Goal: Task Accomplishment & Management: Manage account settings

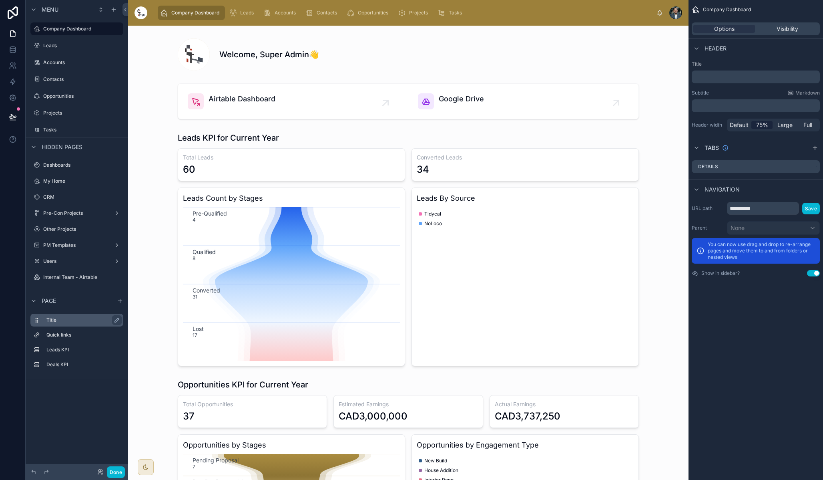
click at [57, 322] on label "Title" at bounding box center [81, 320] width 70 height 6
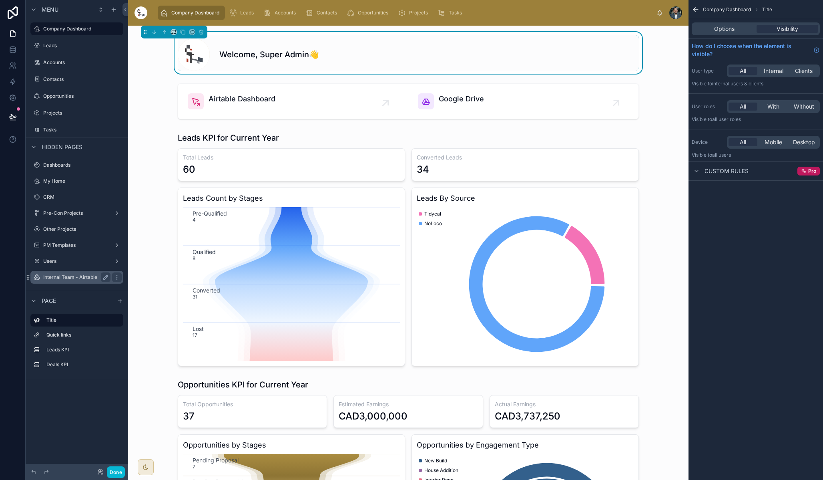
click at [64, 279] on label "Internal Team - Airtable" at bounding box center [75, 277] width 64 height 6
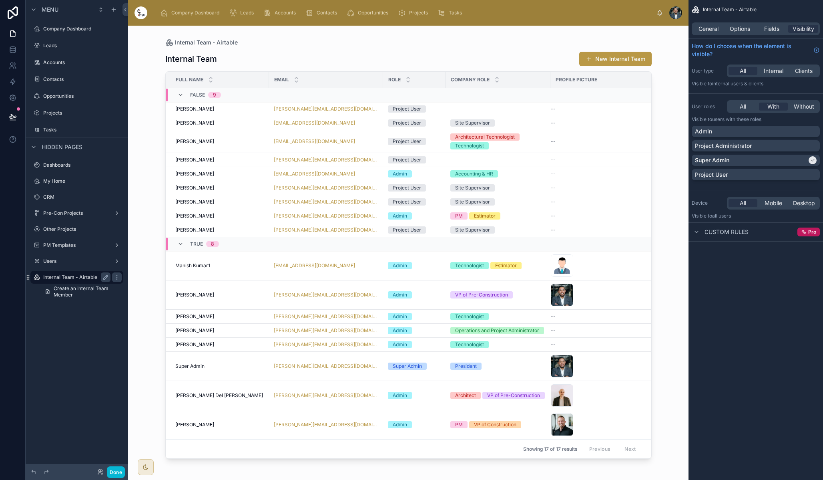
click at [64, 279] on label "Internal Team - Airtable" at bounding box center [75, 277] width 64 height 6
click at [69, 257] on div "Users" at bounding box center [76, 261] width 67 height 10
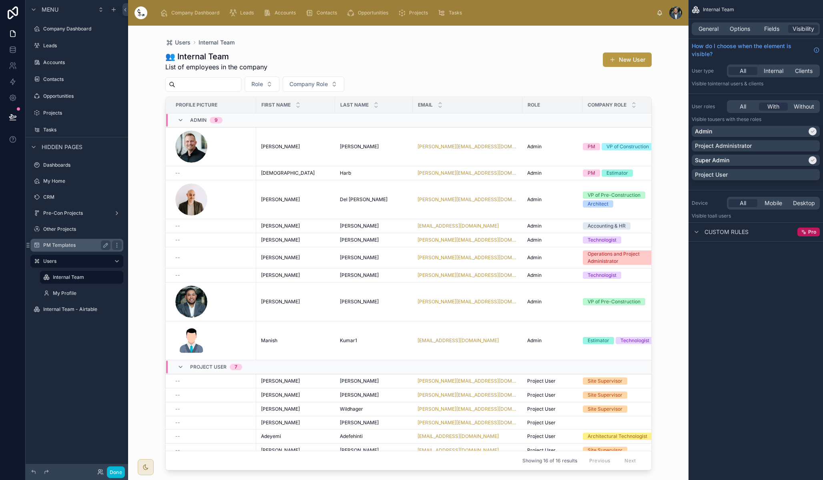
click at [74, 241] on div "PM Templates" at bounding box center [76, 245] width 67 height 10
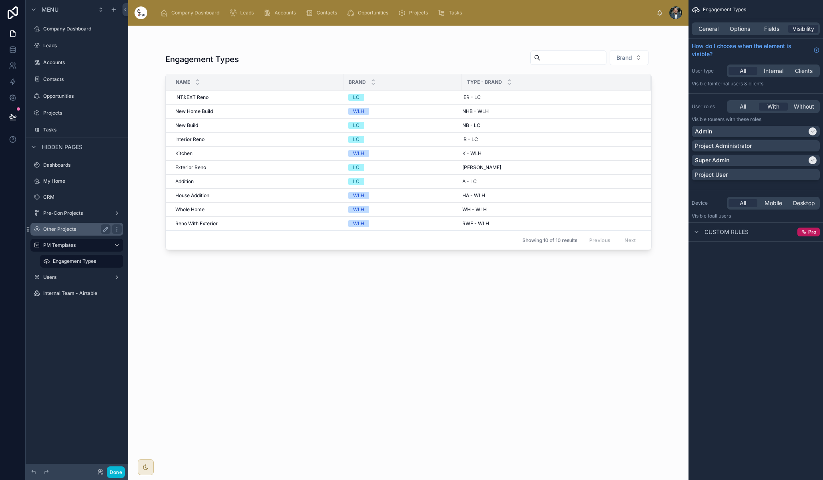
click at [82, 227] on label "Other Projects" at bounding box center [75, 229] width 64 height 6
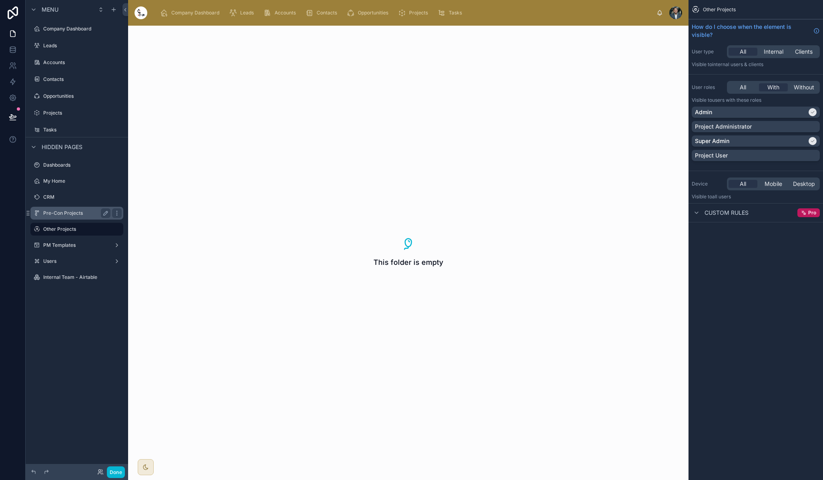
click at [84, 210] on label "Pre-Con Projects" at bounding box center [75, 213] width 64 height 6
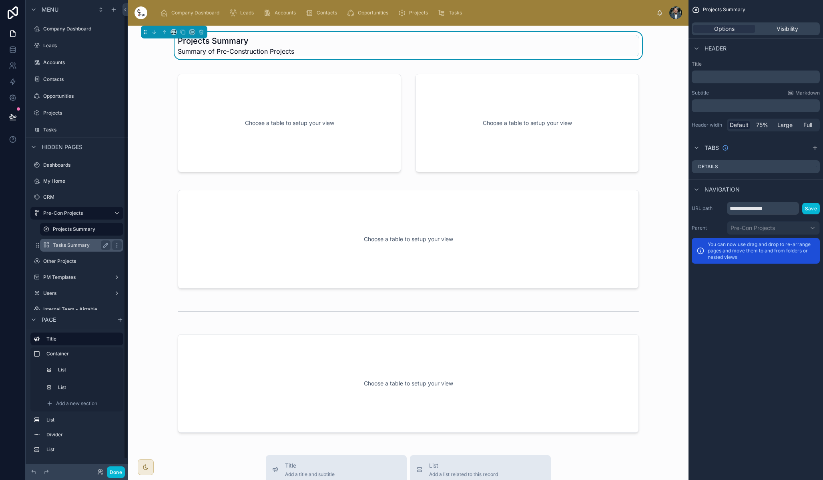
scroll to position [13, 0]
click at [68, 251] on div "Other Projects" at bounding box center [76, 248] width 67 height 10
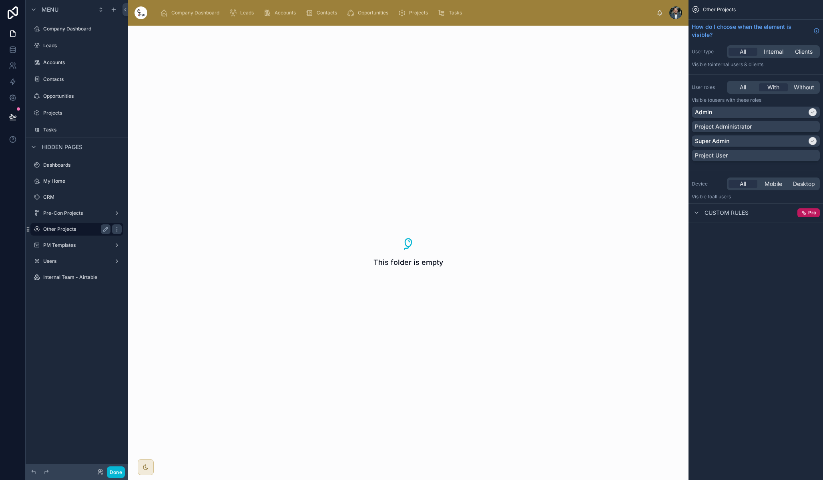
scroll to position [0, 0]
click at [70, 218] on div "Pre-Con Projects" at bounding box center [77, 213] width 90 height 13
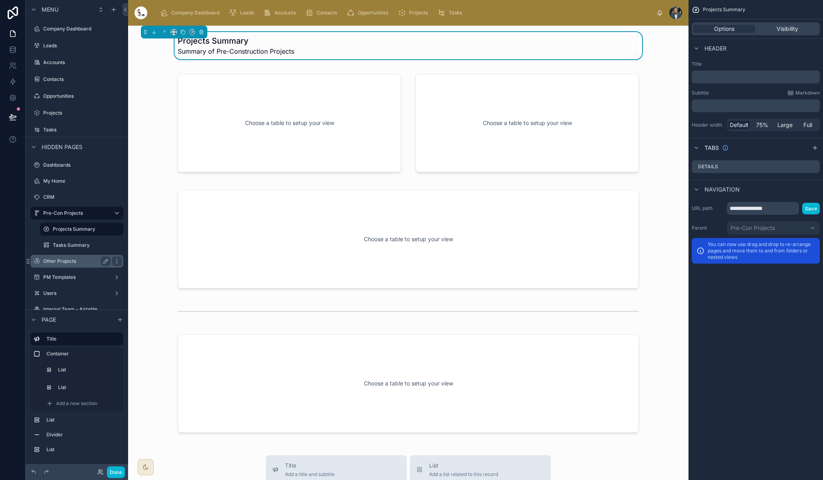
click at [61, 264] on div "Other Projects" at bounding box center [76, 261] width 67 height 10
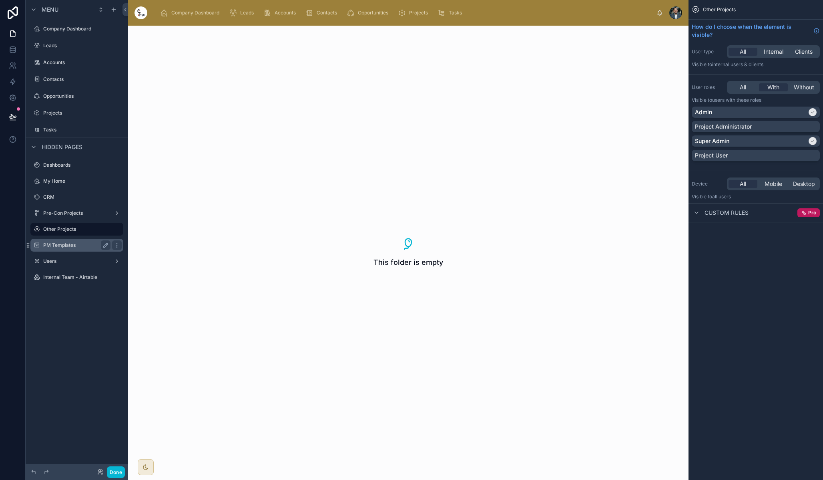
click at [67, 251] on div "PM Templates" at bounding box center [77, 245] width 90 height 13
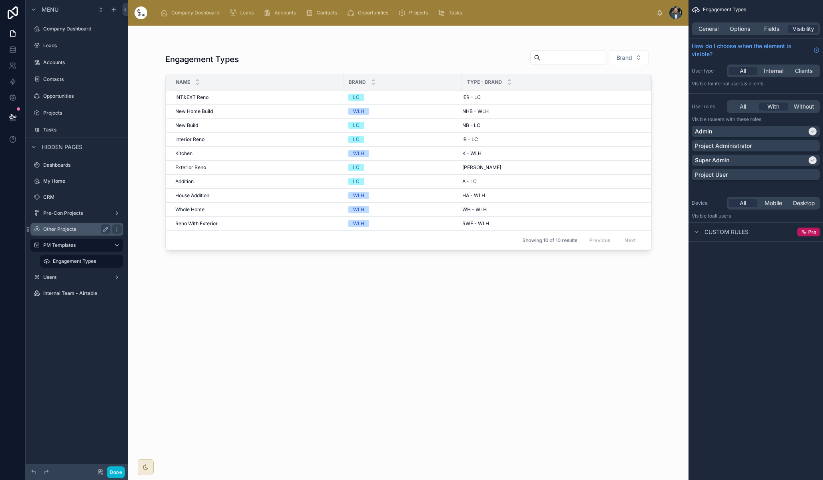
click at [74, 227] on label "Other Projects" at bounding box center [75, 229] width 64 height 6
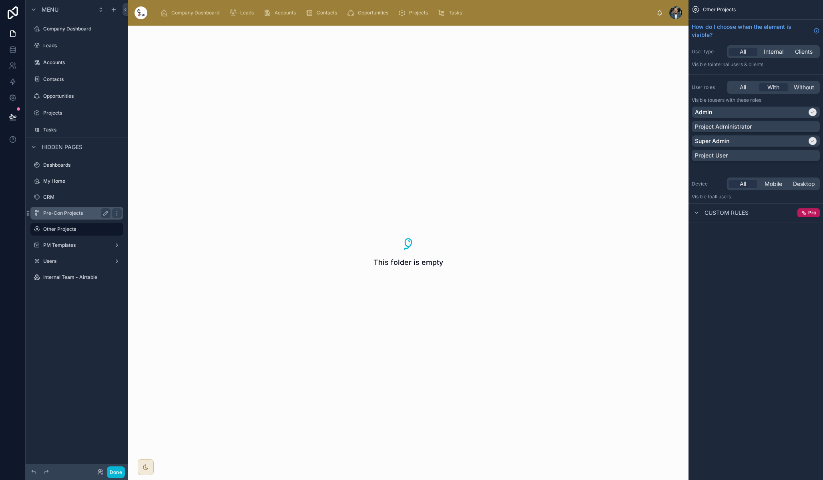
click at [82, 215] on label "Pre-Con Projects" at bounding box center [75, 213] width 64 height 6
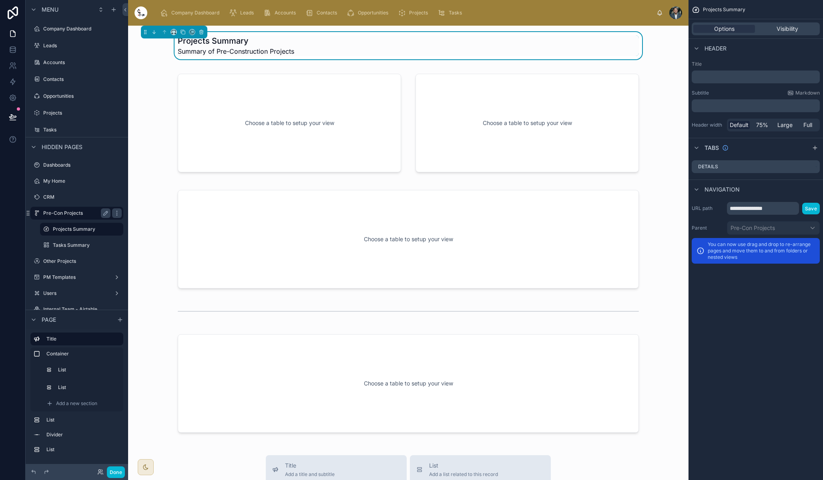
click at [81, 212] on label "Pre-Con Projects" at bounding box center [75, 213] width 64 height 6
click at [74, 263] on label "Other Projects" at bounding box center [75, 261] width 64 height 6
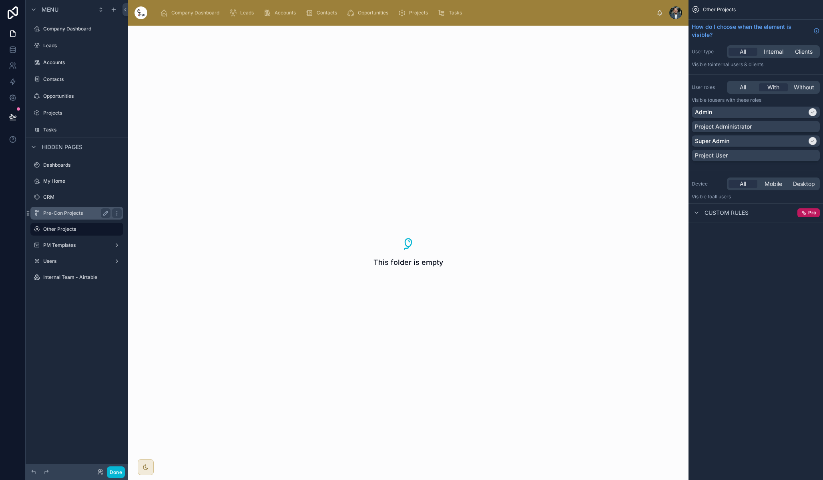
click at [84, 213] on label "Pre-Con Projects" at bounding box center [75, 213] width 64 height 6
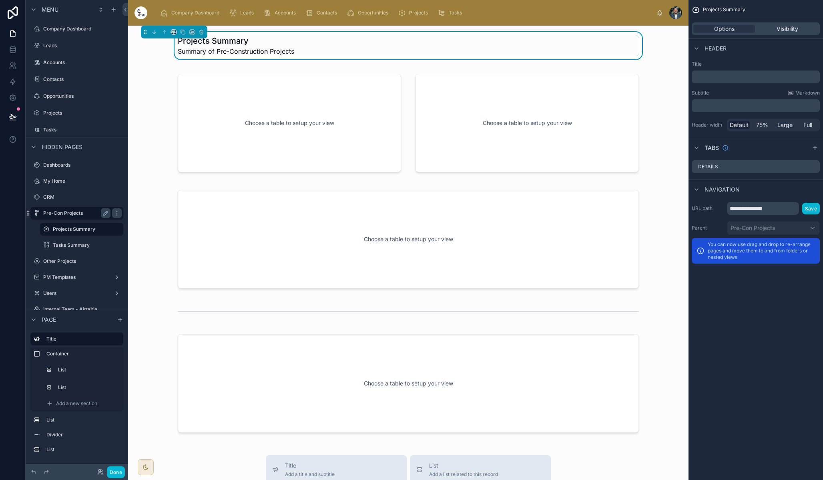
click at [76, 213] on label "Pre-Con Projects" at bounding box center [75, 213] width 64 height 6
click at [9, 49] on icon at bounding box center [13, 50] width 8 height 8
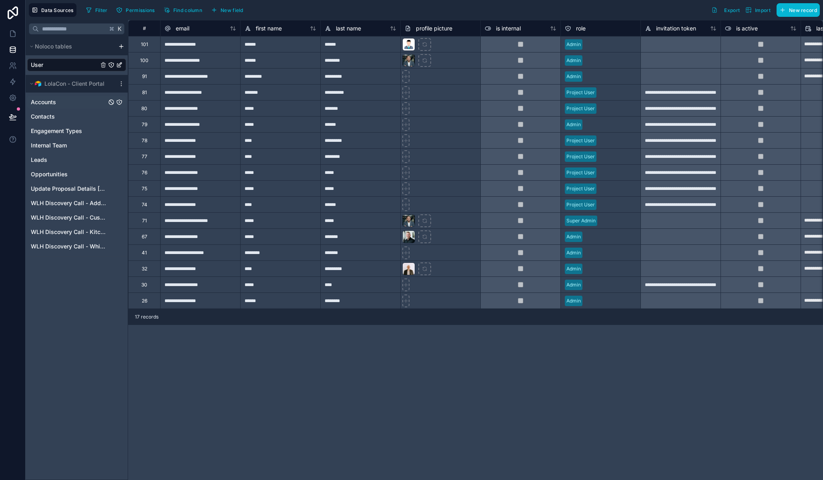
click at [58, 104] on div "Accounts" at bounding box center [76, 102] width 99 height 13
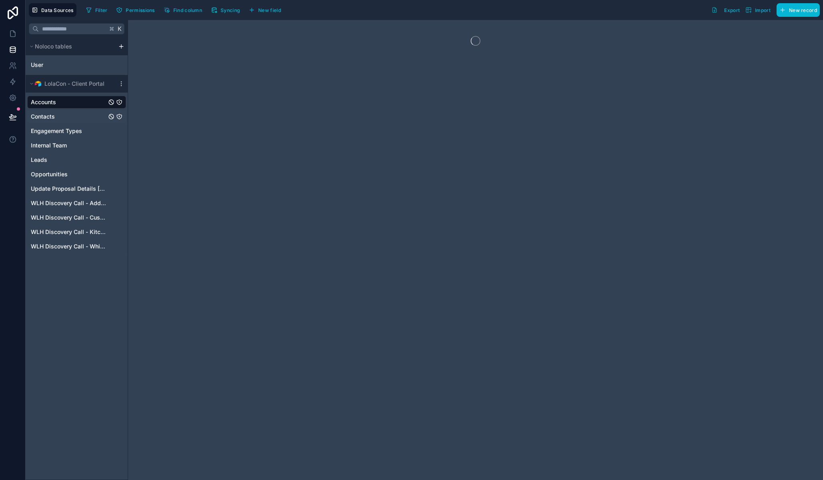
click at [50, 118] on span "Contacts" at bounding box center [43, 116] width 24 height 8
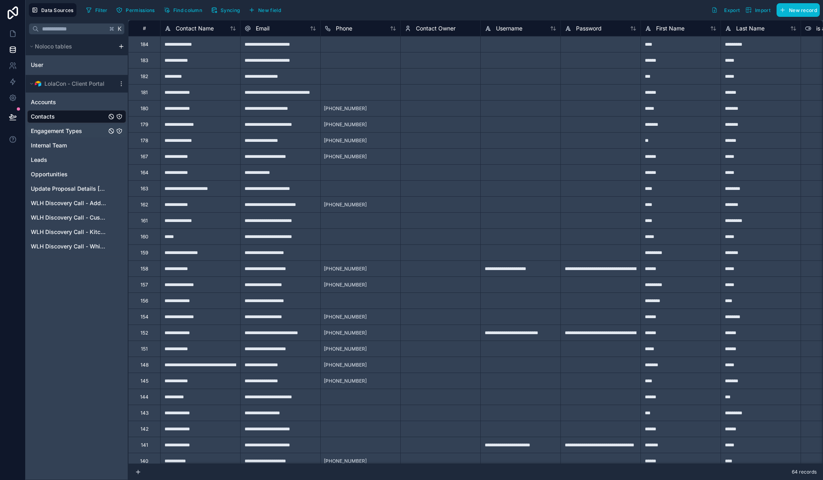
click at [52, 133] on span "Engagement Types" at bounding box center [56, 131] width 51 height 8
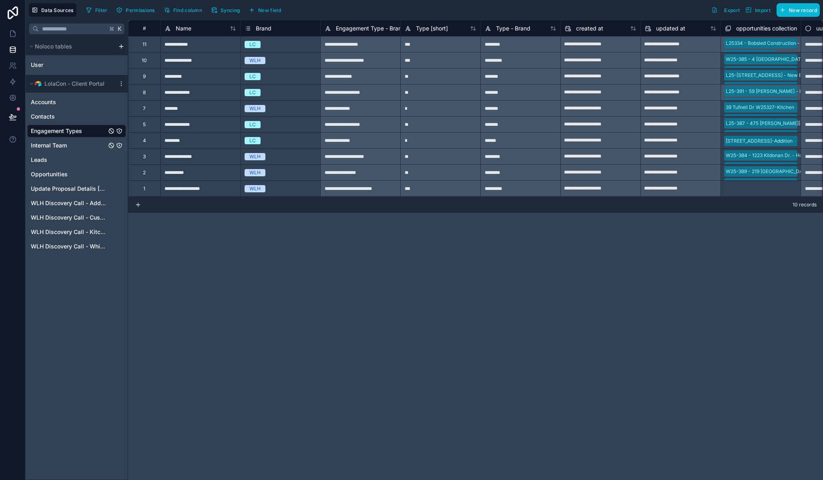
click at [51, 146] on span "Internal Team" at bounding box center [49, 145] width 36 height 8
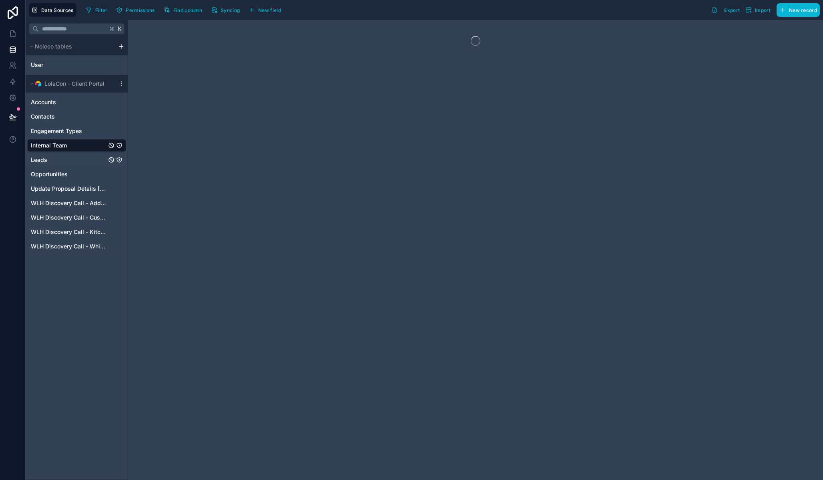
click at [48, 159] on div "Leads" at bounding box center [76, 159] width 99 height 13
click at [51, 175] on span "Opportunities" at bounding box center [49, 174] width 37 height 8
click at [53, 189] on span "Update Proposal Details [DO NOT UPDATE OR DELETE]" at bounding box center [69, 189] width 76 height 8
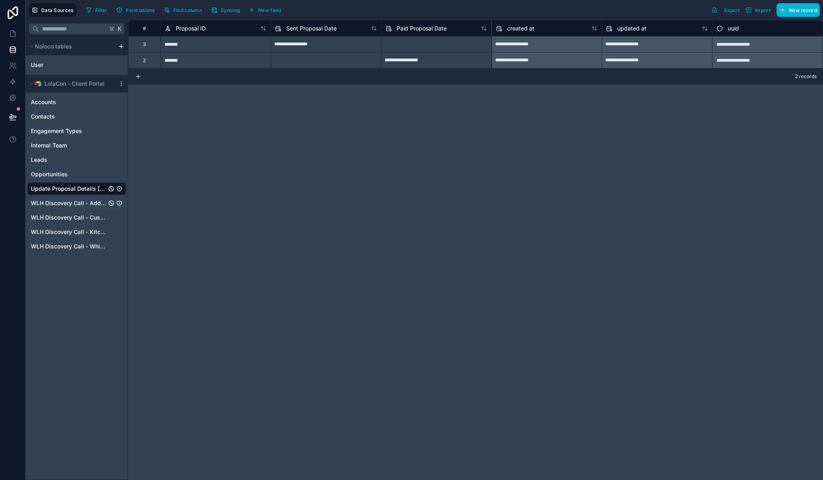
click at [59, 203] on span "WLH Discovery Call - Additions" at bounding box center [69, 203] width 76 height 8
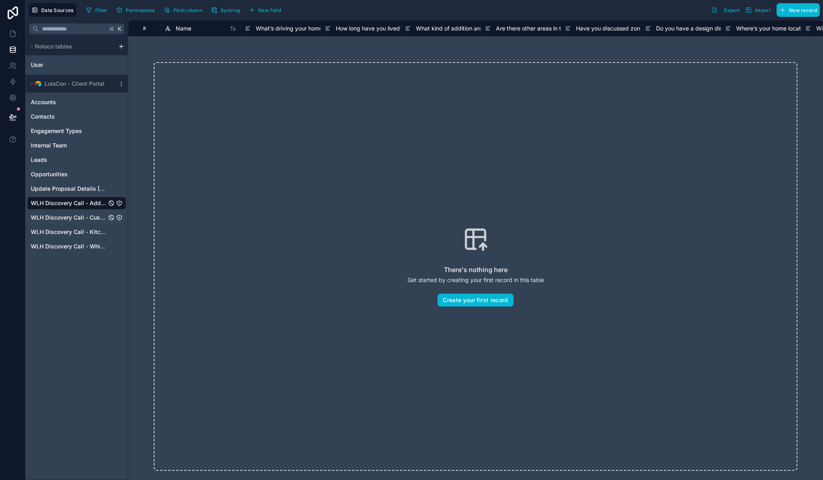
click at [59, 219] on span "WLH Discovery Call - Custom Build" at bounding box center [69, 217] width 76 height 8
click at [59, 231] on span "WLH Discovery Call - Kitchen & Bath" at bounding box center [69, 232] width 76 height 8
click at [60, 249] on span "WLH Discovery Call - White Home Reno" at bounding box center [69, 246] width 76 height 8
click at [67, 193] on div "Update Proposal Details [DO NOT UPDATE OR DELETE]" at bounding box center [76, 188] width 99 height 13
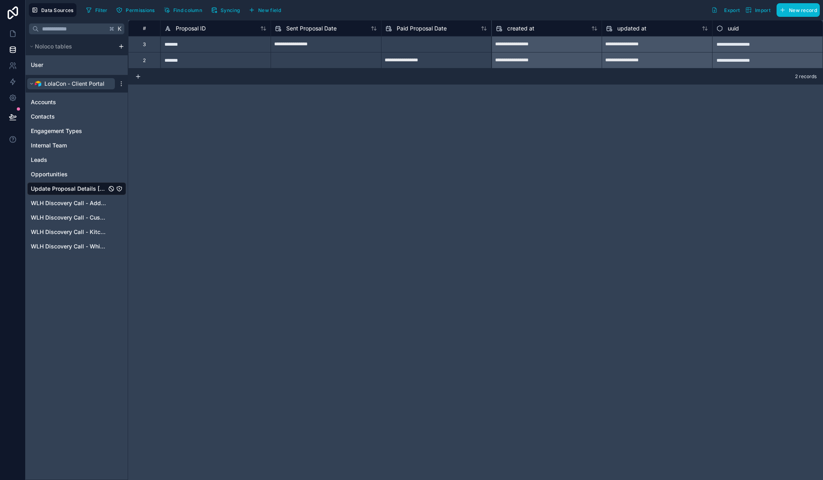
click at [75, 85] on span "LolaCon - Client Portal" at bounding box center [74, 84] width 60 height 8
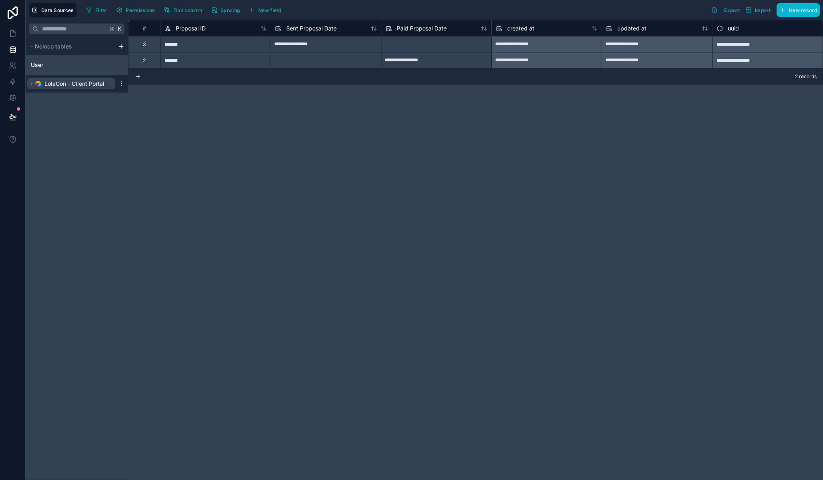
click at [75, 85] on span "LolaCon - Client Portal" at bounding box center [74, 84] width 60 height 8
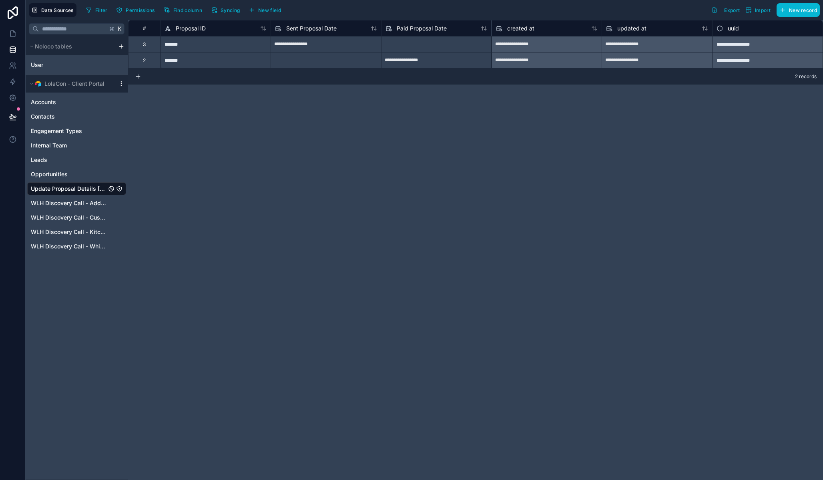
click at [121, 85] on icon "scrollable content" at bounding box center [121, 85] width 0 height 0
click at [136, 99] on span "Update details" at bounding box center [171, 99] width 77 height 6
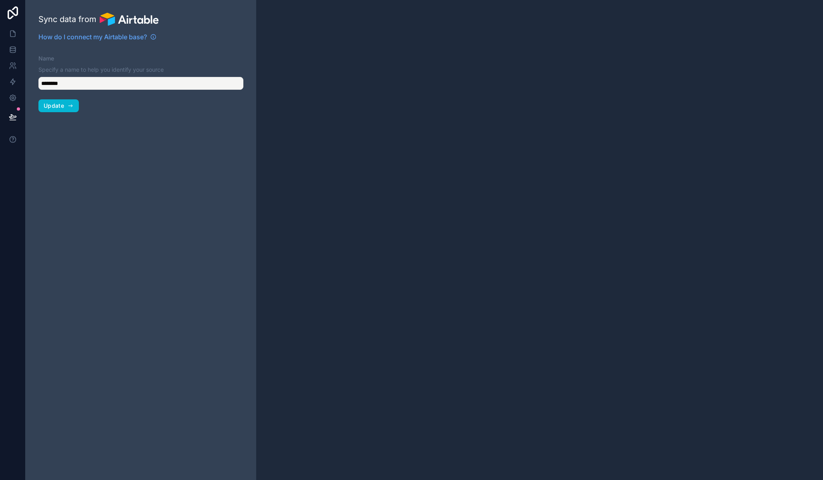
type input "**********"
click at [71, 85] on input "**********" at bounding box center [140, 83] width 205 height 13
click at [61, 108] on span "Update" at bounding box center [54, 105] width 20 height 7
click at [11, 34] on icon at bounding box center [13, 34] width 8 height 8
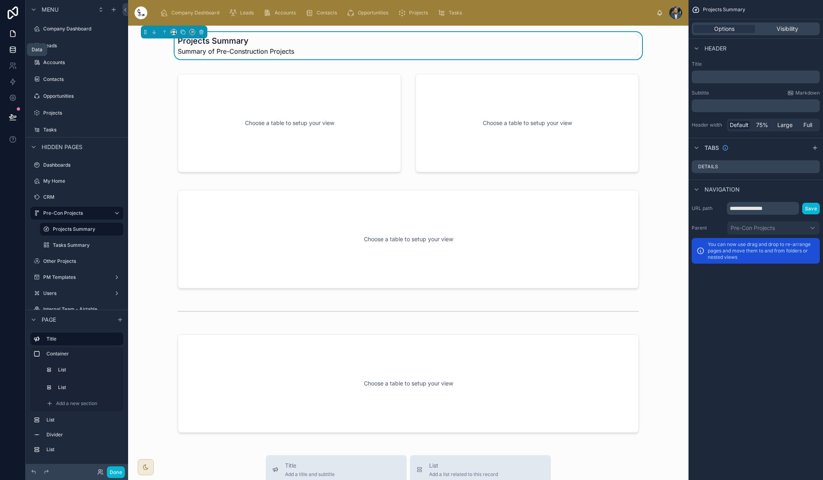
click at [12, 47] on icon at bounding box center [12, 48] width 5 height 2
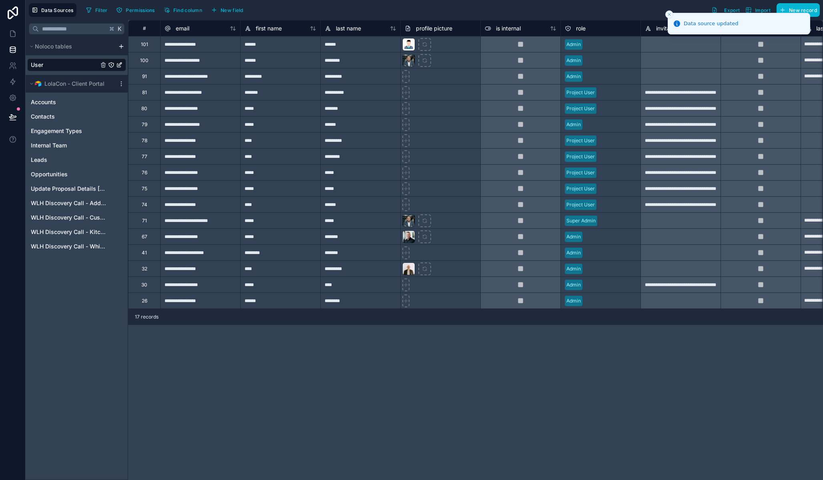
click at [671, 14] on icon "Close toast" at bounding box center [669, 14] width 5 height 5
click at [120, 84] on icon "scrollable content" at bounding box center [121, 83] width 6 height 6
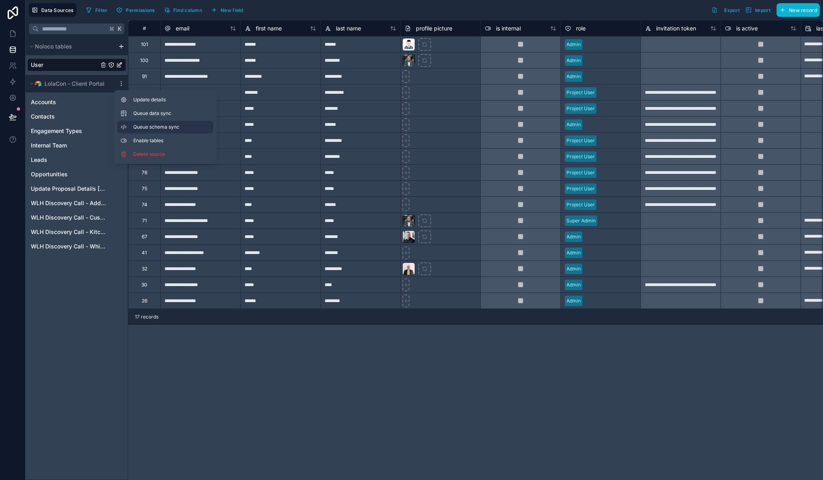
click at [197, 122] on button "Queue schema sync" at bounding box center [165, 126] width 96 height 13
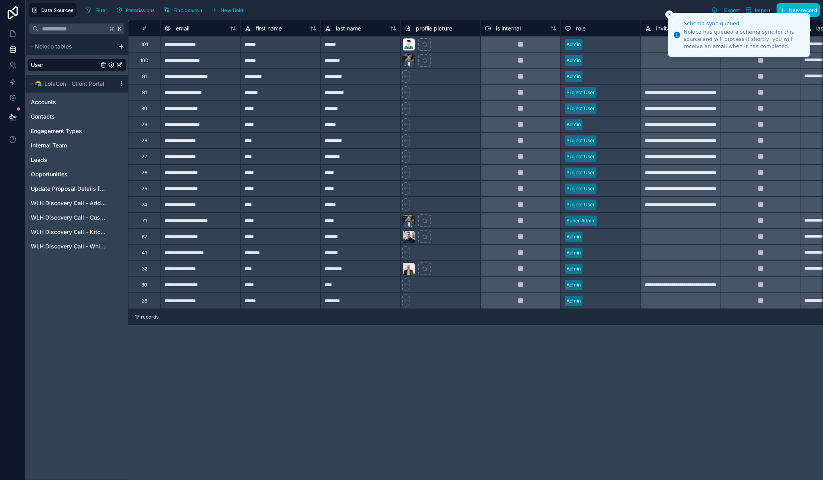
click at [121, 84] on icon "scrollable content" at bounding box center [121, 83] width 6 height 6
click at [85, 288] on div "K Noloco tables User LolaCon - Client Portal Accounts Contacts Engagement Types…" at bounding box center [77, 250] width 102 height 460
click at [33, 83] on icon "scrollable content" at bounding box center [31, 83] width 2 height 1
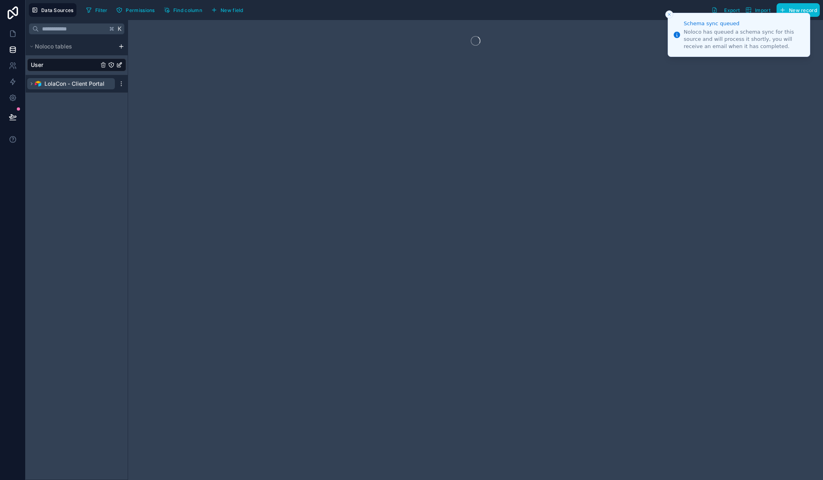
click at [32, 83] on icon "scrollable content" at bounding box center [31, 83] width 5 height 5
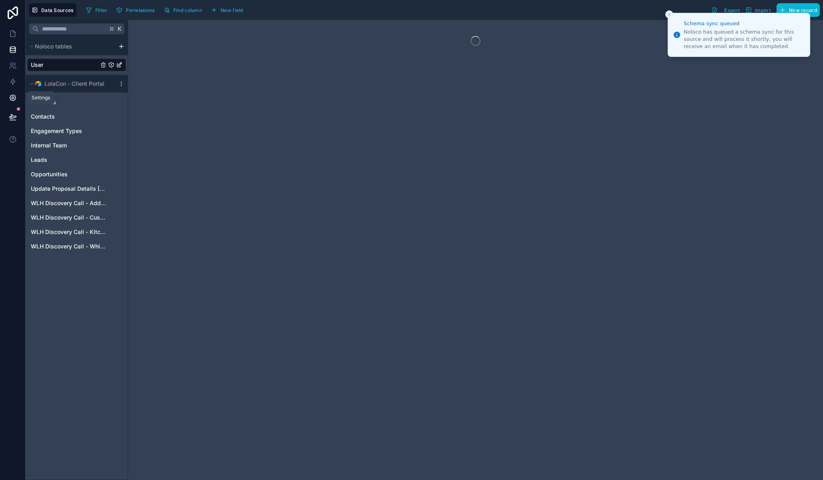
click at [19, 96] on link at bounding box center [12, 98] width 25 height 16
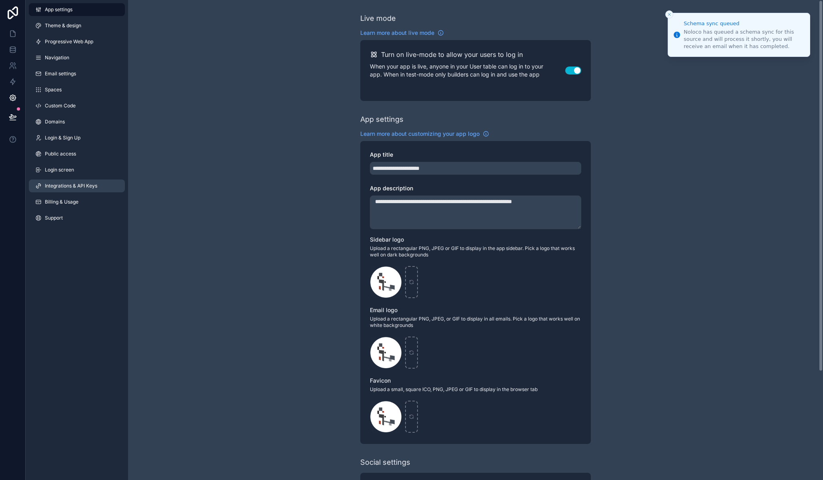
click at [83, 183] on span "Integrations & API Keys" at bounding box center [71, 186] width 52 height 6
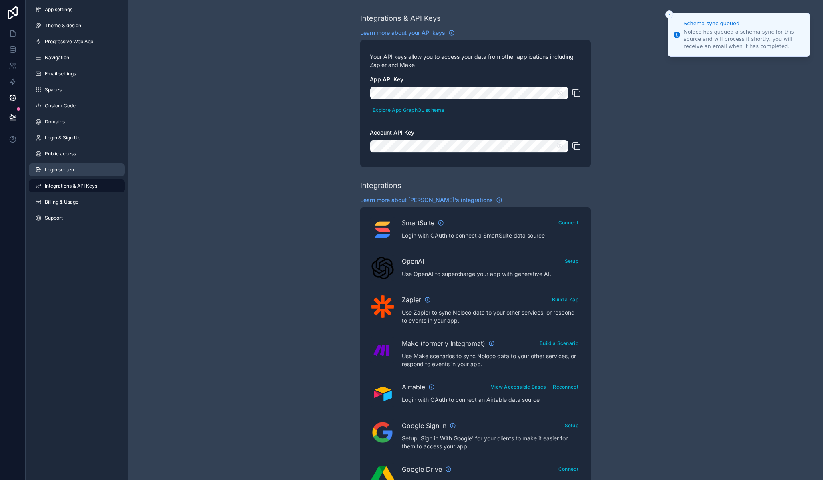
click at [74, 169] on span "Login screen" at bounding box center [59, 170] width 29 height 6
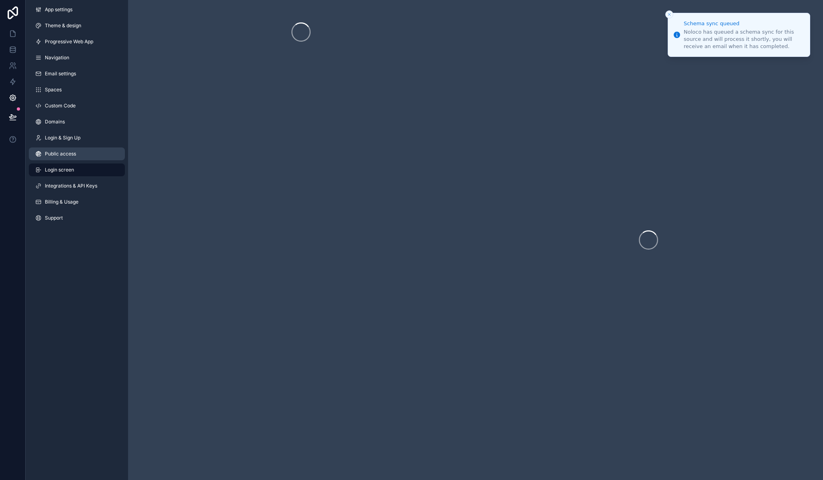
click at [76, 160] on link "Public access" at bounding box center [77, 153] width 96 height 13
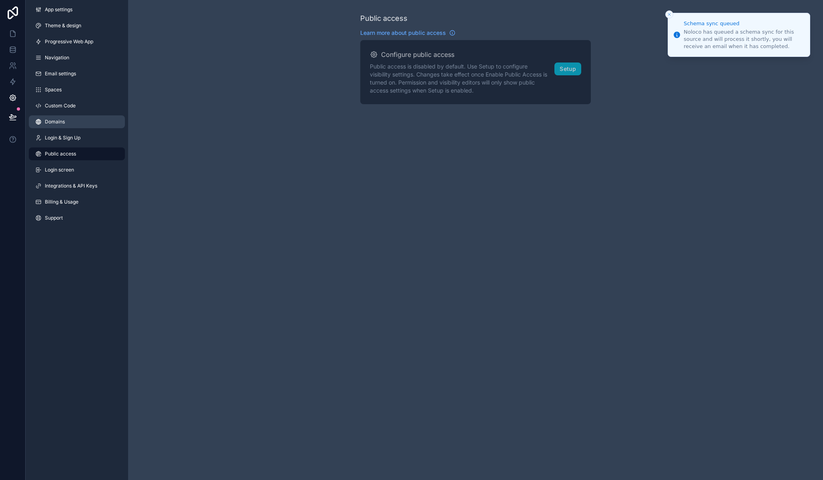
click at [86, 121] on link "Domains" at bounding box center [77, 121] width 96 height 13
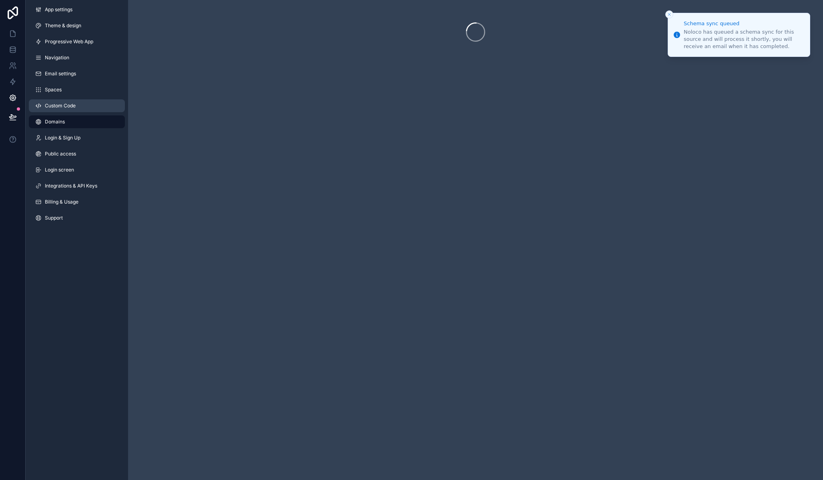
click at [86, 108] on link "Custom Code" at bounding box center [77, 105] width 96 height 13
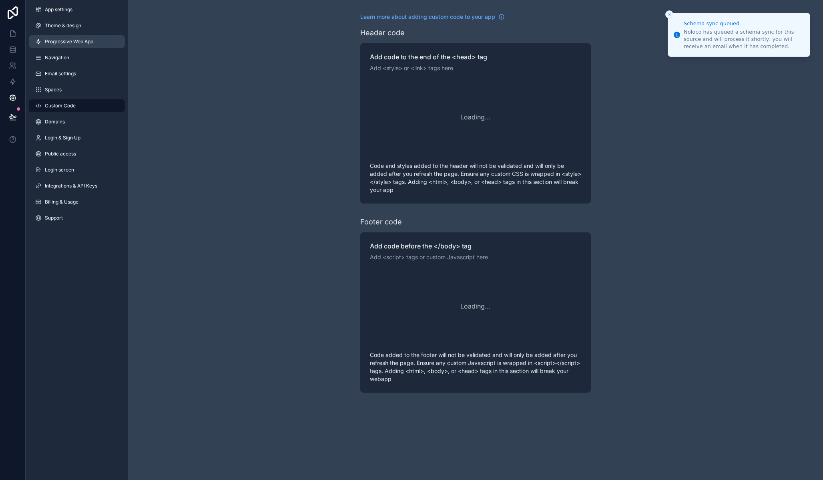
click at [91, 39] on span "Progressive Web App" at bounding box center [69, 41] width 48 height 6
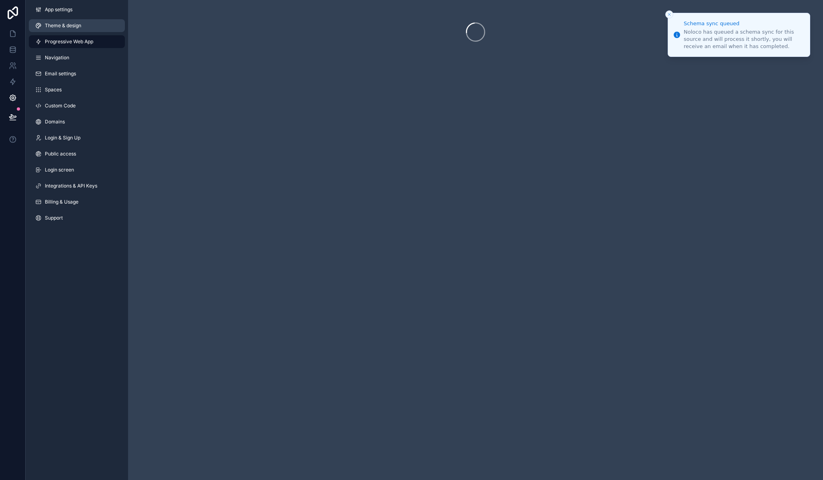
click at [92, 25] on link "Theme & design" at bounding box center [77, 25] width 96 height 13
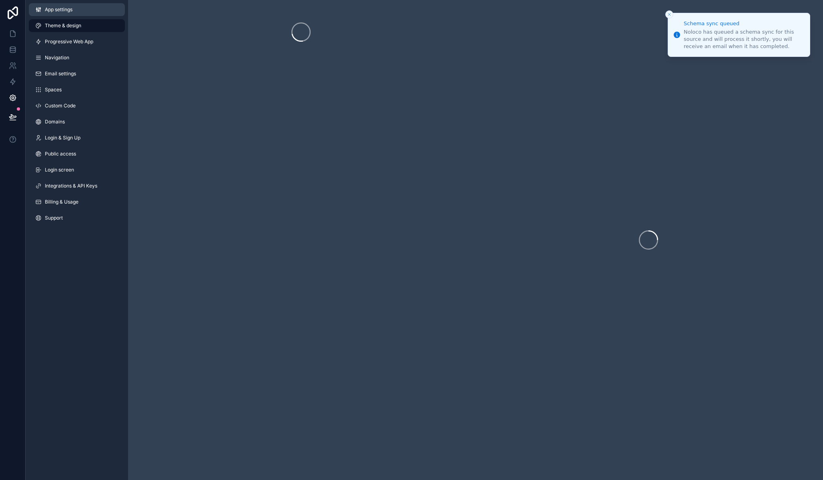
click at [92, 12] on link "App settings" at bounding box center [77, 9] width 96 height 13
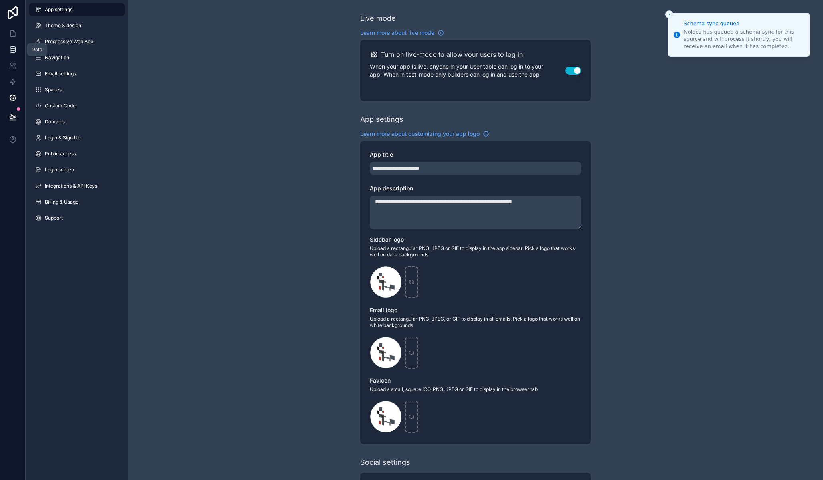
click at [16, 42] on link at bounding box center [12, 50] width 25 height 16
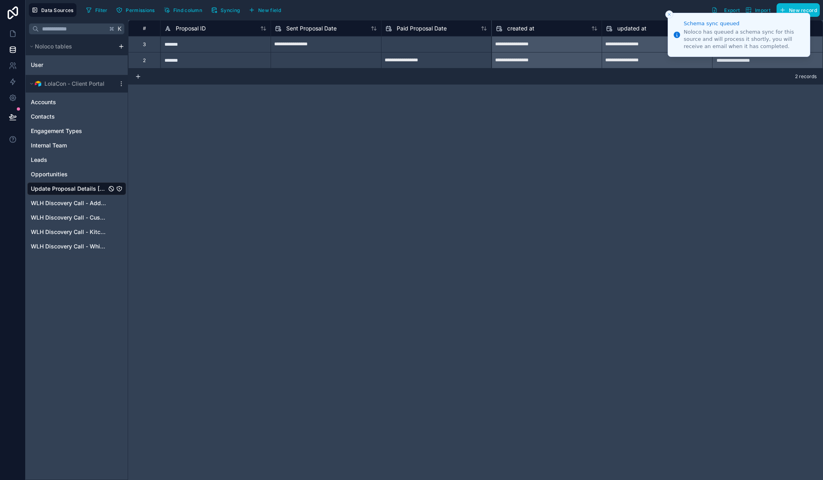
click at [669, 15] on icon "Close toast" at bounding box center [669, 14] width 5 height 5
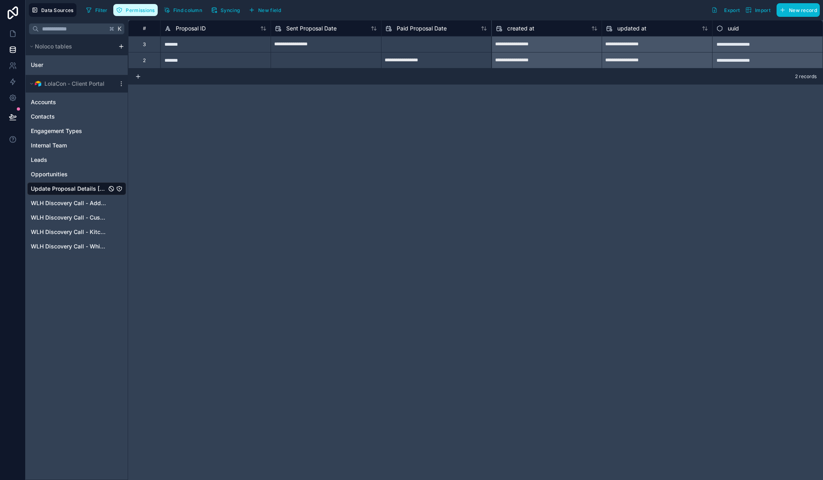
click at [145, 13] on button "Permissions" at bounding box center [135, 10] width 44 height 12
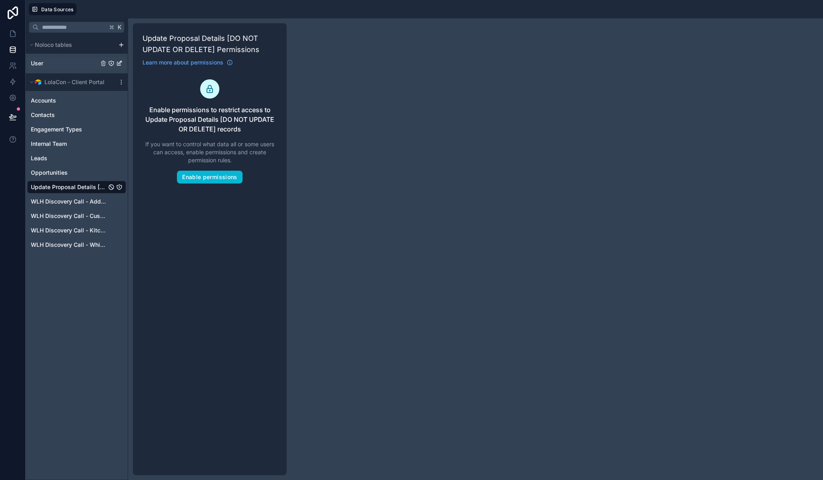
click at [44, 59] on div "User" at bounding box center [76, 63] width 99 height 13
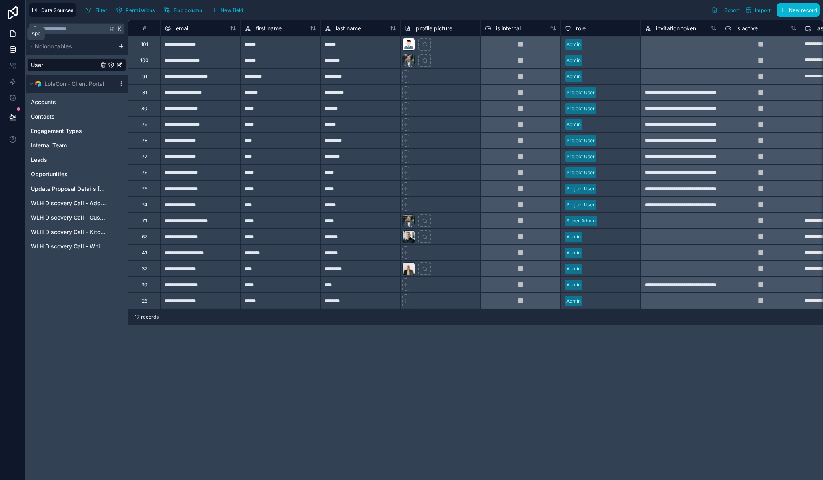
click at [13, 32] on icon at bounding box center [13, 34] width 8 height 8
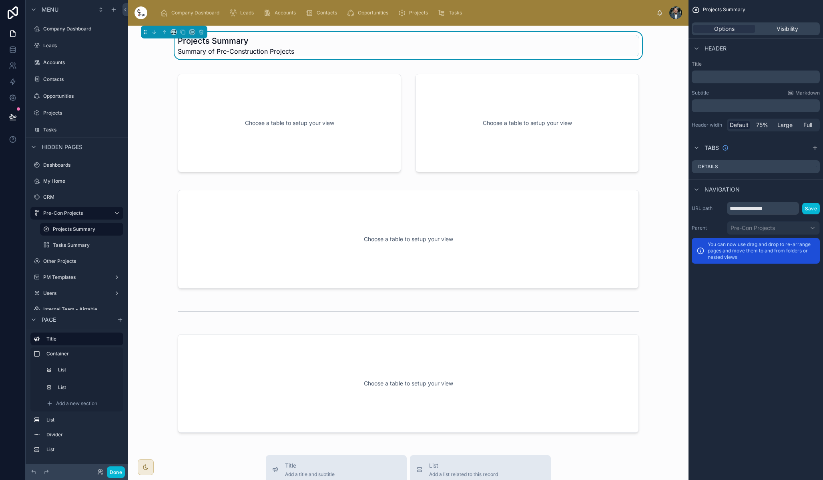
scroll to position [13, 0]
click at [72, 103] on div "Projects" at bounding box center [76, 100] width 67 height 10
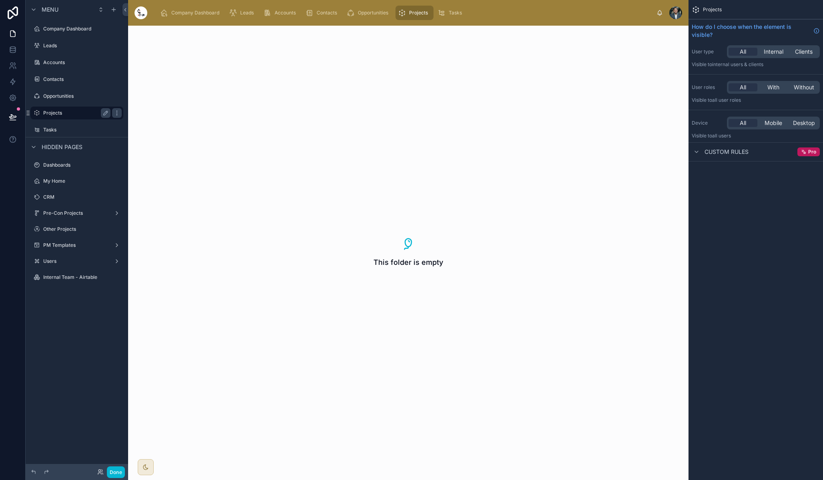
scroll to position [0, 0]
click at [57, 113] on label "Projects" at bounding box center [75, 113] width 64 height 6
click at [107, 115] on icon "scrollable content" at bounding box center [105, 113] width 6 height 6
click at [46, 113] on input "********" at bounding box center [70, 113] width 54 height 10
type input "**********"
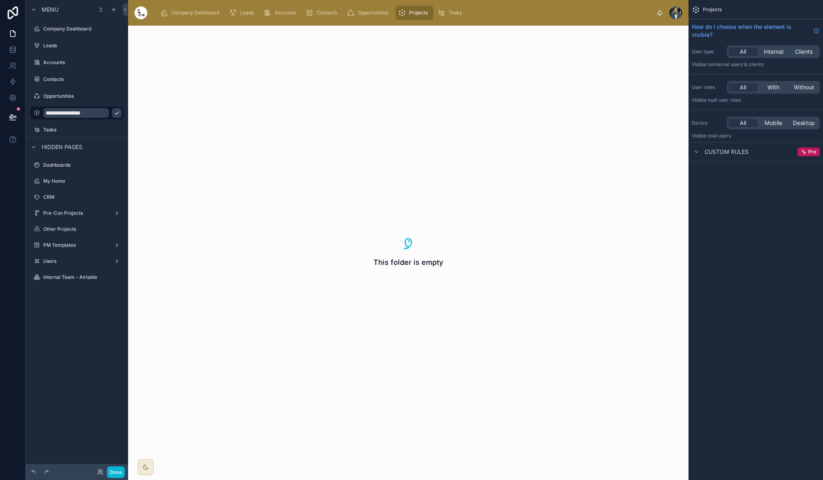
click at [114, 115] on icon "scrollable content" at bounding box center [117, 113] width 6 height 6
click at [69, 131] on label "Tasks" at bounding box center [75, 130] width 64 height 6
click at [75, 114] on label "Internal Projects" at bounding box center [75, 113] width 64 height 6
click at [113, 9] on icon "scrollable content" at bounding box center [113, 9] width 6 height 6
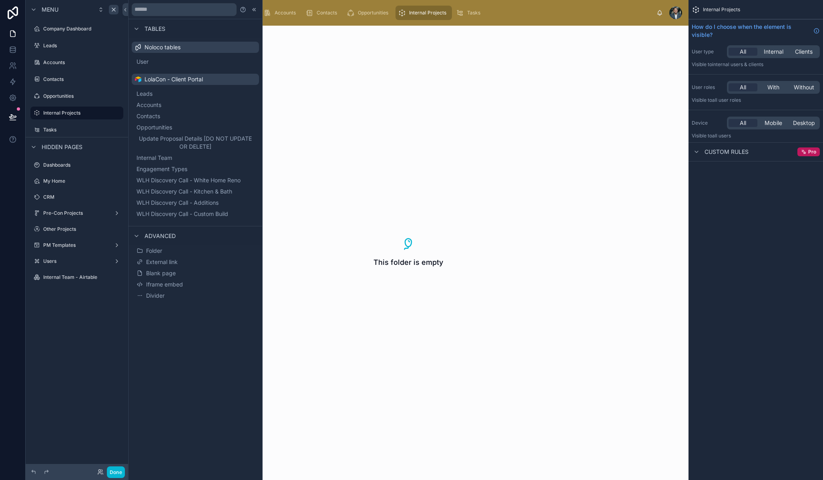
click at [60, 367] on div "Menu Company Dashboard Leads Accounts Contacts Opportunities Internal Projects …" at bounding box center [77, 235] width 102 height 470
click at [255, 7] on icon at bounding box center [254, 9] width 6 height 6
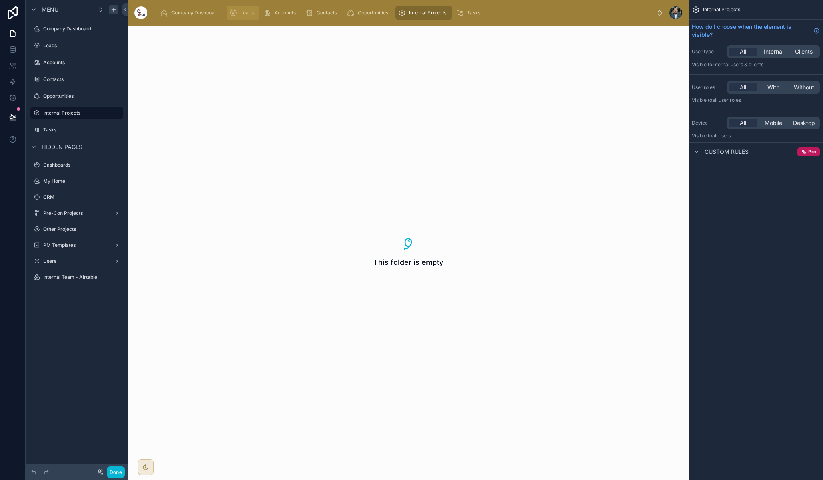
click at [247, 10] on span "Leads" at bounding box center [247, 13] width 14 height 6
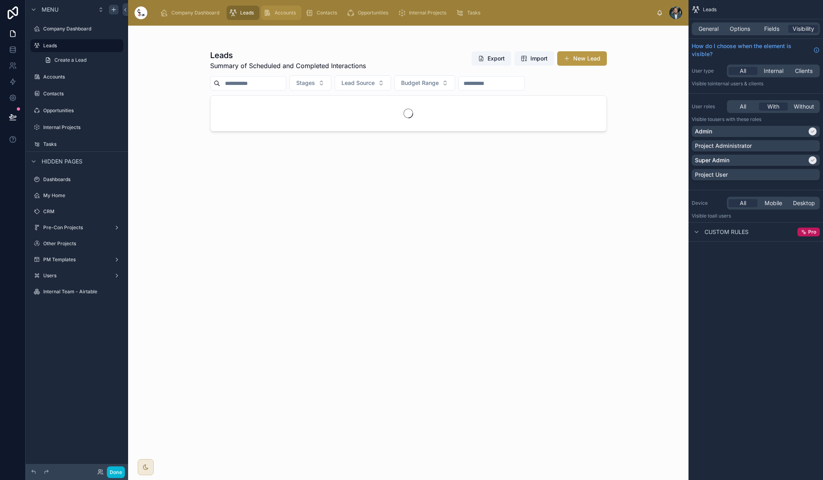
click at [275, 14] on span "Accounts" at bounding box center [285, 13] width 21 height 6
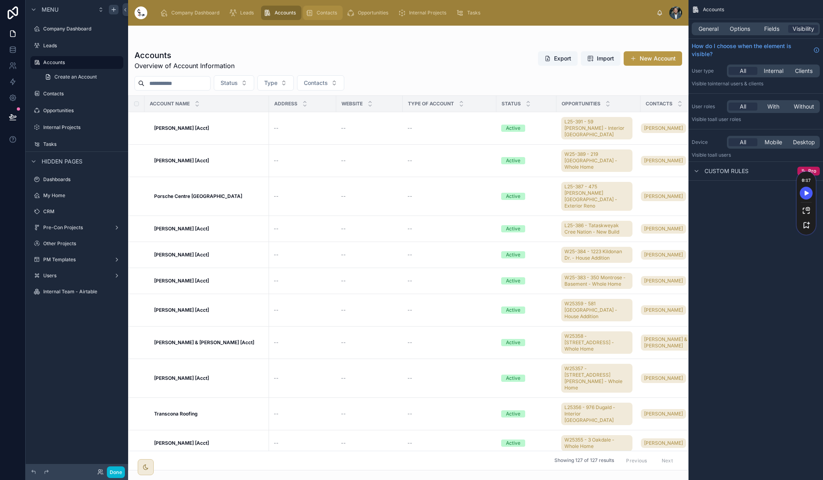
click at [311, 13] on icon "scrollable content" at bounding box center [309, 13] width 8 height 8
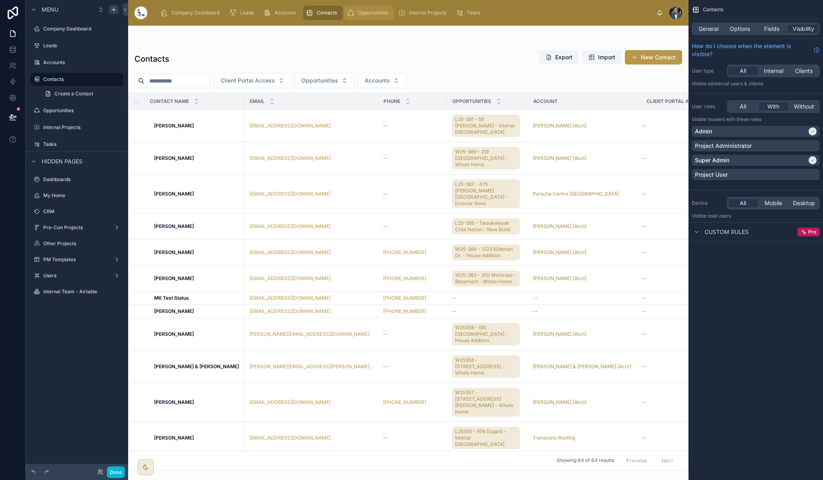
click at [364, 11] on span "Opportunities" at bounding box center [373, 13] width 30 height 6
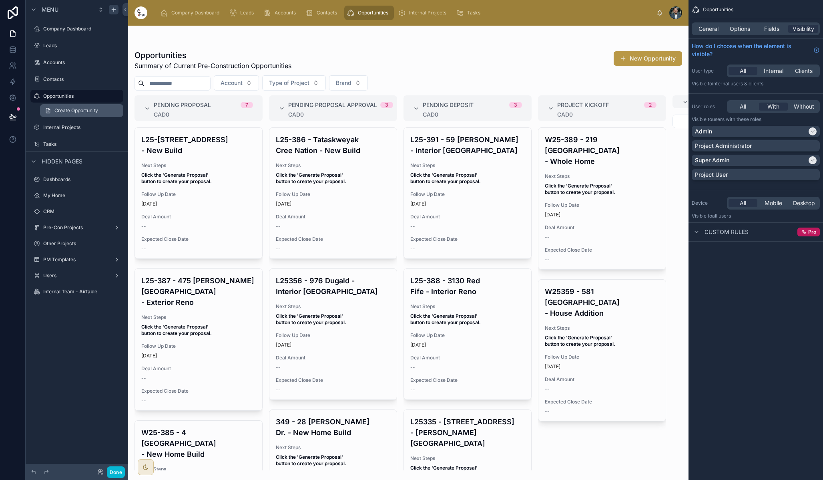
click at [67, 112] on span "Create Opportunity" at bounding box center [76, 110] width 44 height 6
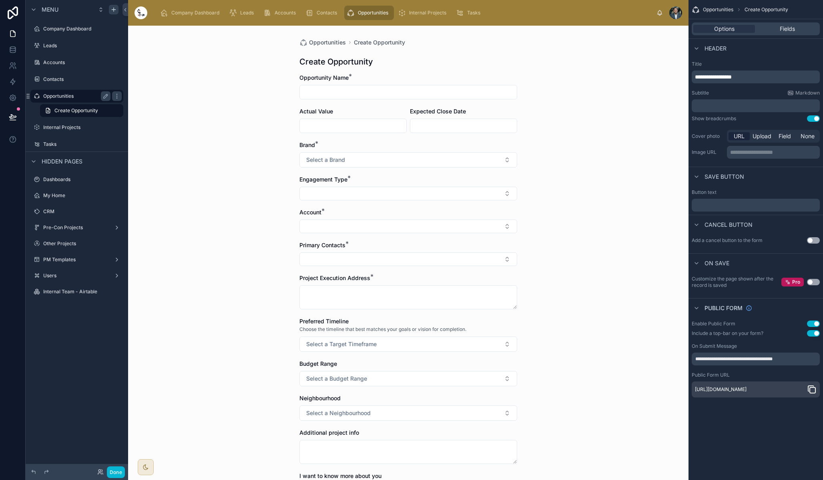
click at [73, 96] on label "Opportunities" at bounding box center [75, 96] width 64 height 6
click at [118, 96] on icon "scrollable content" at bounding box center [117, 96] width 6 height 6
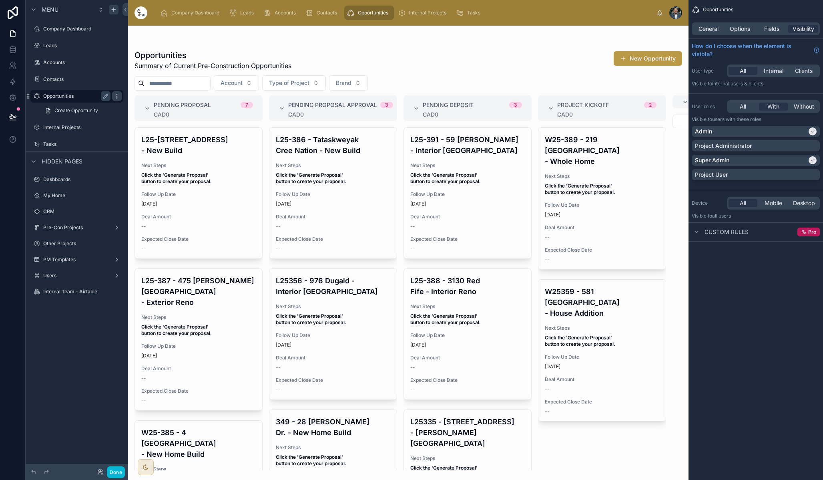
click at [118, 94] on icon "scrollable content" at bounding box center [117, 96] width 6 height 6
click at [146, 105] on span "Clone" at bounding box center [150, 105] width 15 height 8
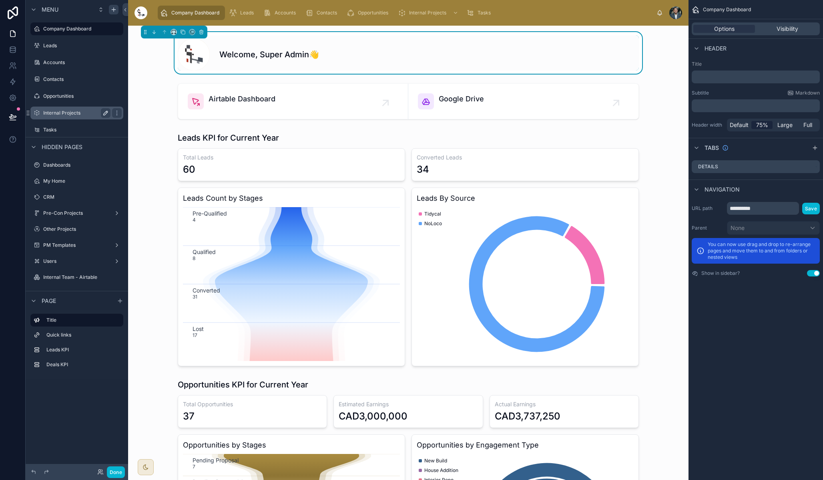
click at [70, 111] on label "Internal Projects" at bounding box center [75, 113] width 64 height 6
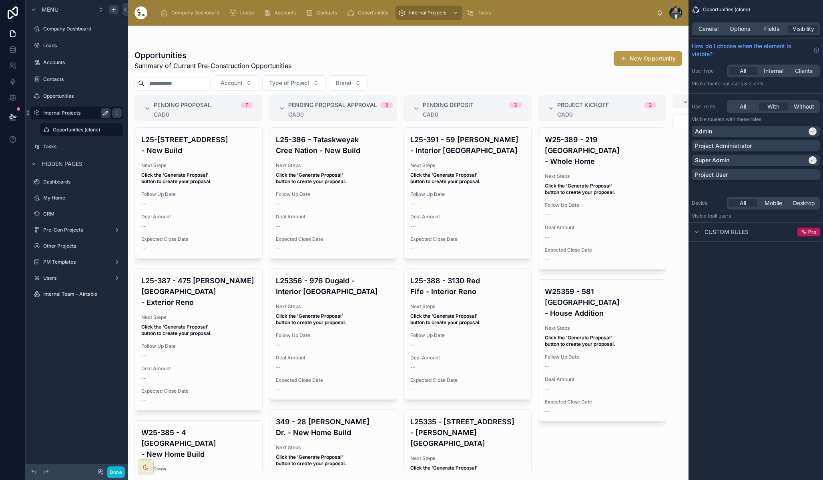
click at [72, 129] on label "Opportunities (clone)" at bounding box center [86, 130] width 66 height 6
click at [107, 129] on icon "scrollable content" at bounding box center [106, 128] width 1 height 1
click at [101, 125] on button "scrollable content" at bounding box center [106, 130] width 10 height 10
click at [106, 129] on icon "scrollable content" at bounding box center [106, 130] width 4 height 4
click at [86, 129] on input "**********" at bounding box center [75, 130] width 45 height 10
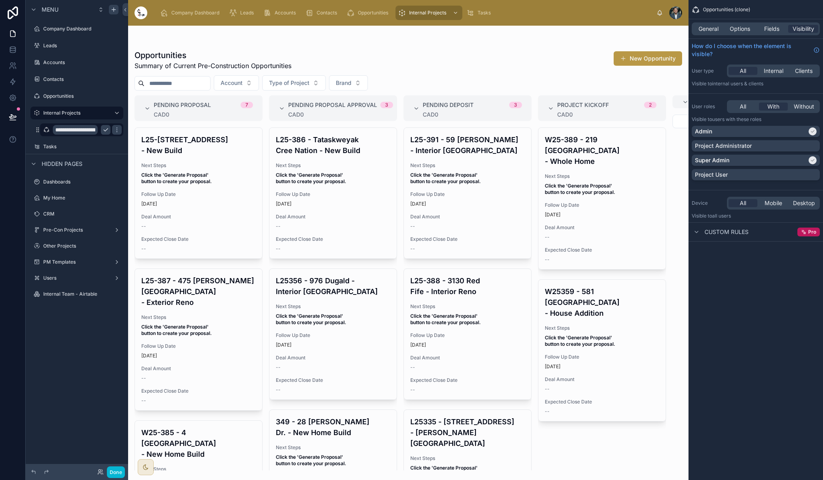
type input "**********"
click at [114, 131] on icon "scrollable content" at bounding box center [117, 130] width 6 height 6
click at [362, 12] on span "Opportunities" at bounding box center [373, 13] width 30 height 6
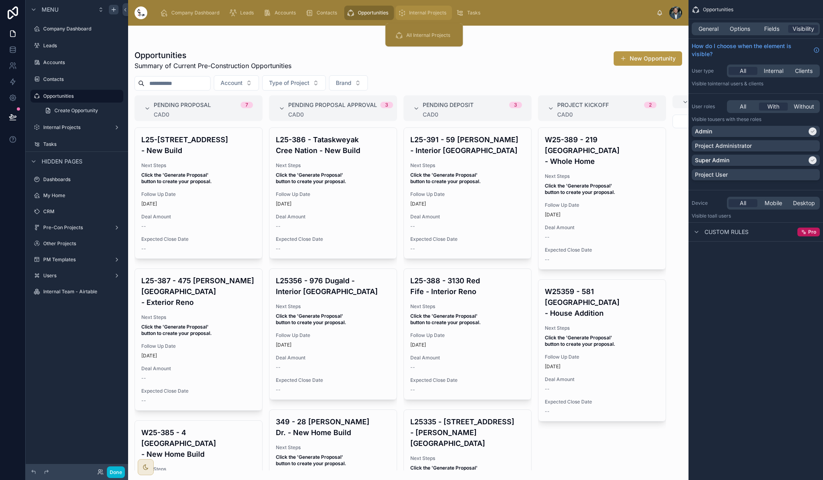
click at [427, 14] on span "Internal Projects" at bounding box center [427, 13] width 37 height 6
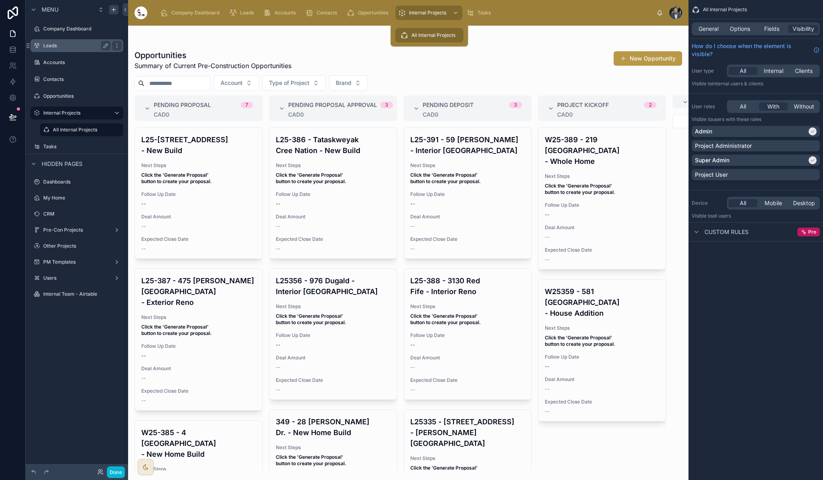
click at [490, 52] on div at bounding box center [408, 253] width 560 height 454
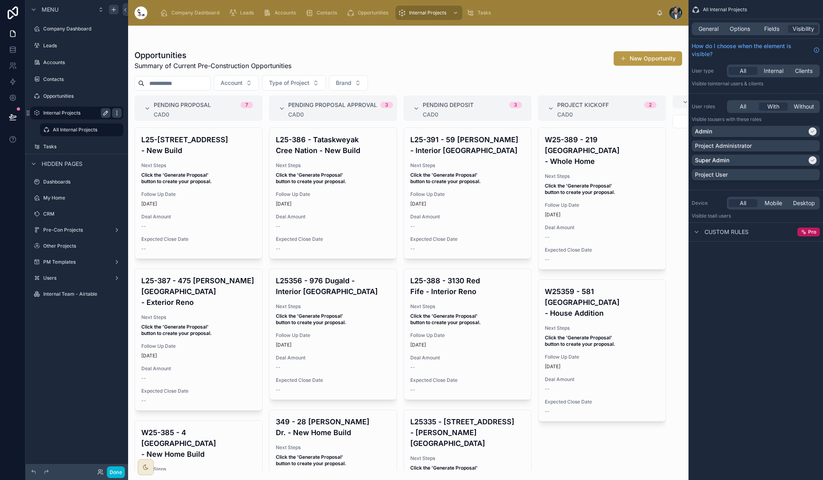
click at [116, 114] on icon "scrollable content" at bounding box center [117, 113] width 6 height 6
click at [94, 131] on label "All Internal Projects" at bounding box center [80, 130] width 54 height 6
click at [711, 26] on span "General" at bounding box center [709, 29] width 20 height 8
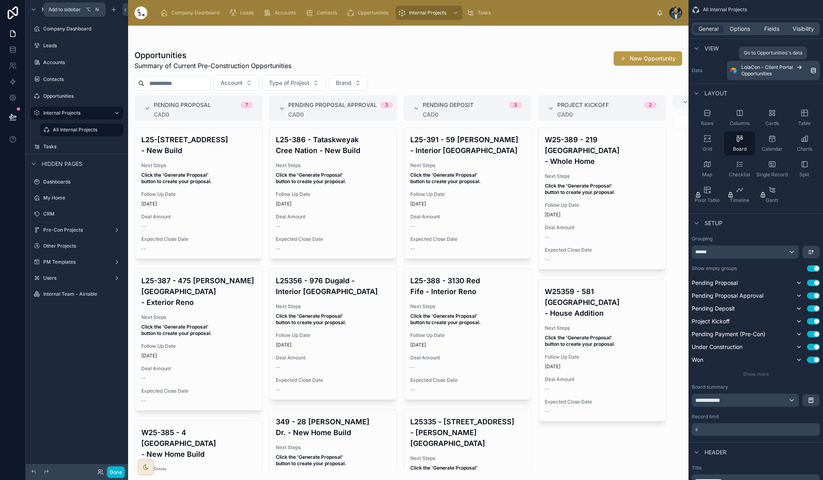
click at [805, 74] on div "LolaCon - Client Portal Opportunities" at bounding box center [775, 70] width 69 height 13
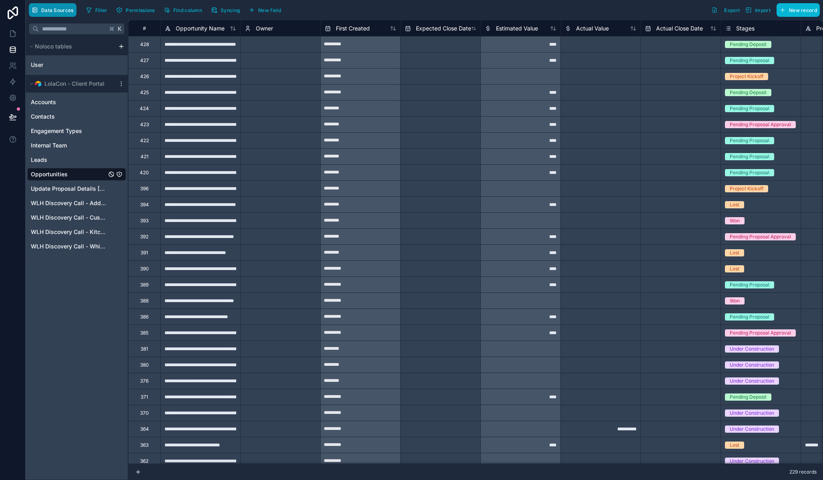
click at [50, 8] on span "Data Sources" at bounding box center [57, 10] width 32 height 6
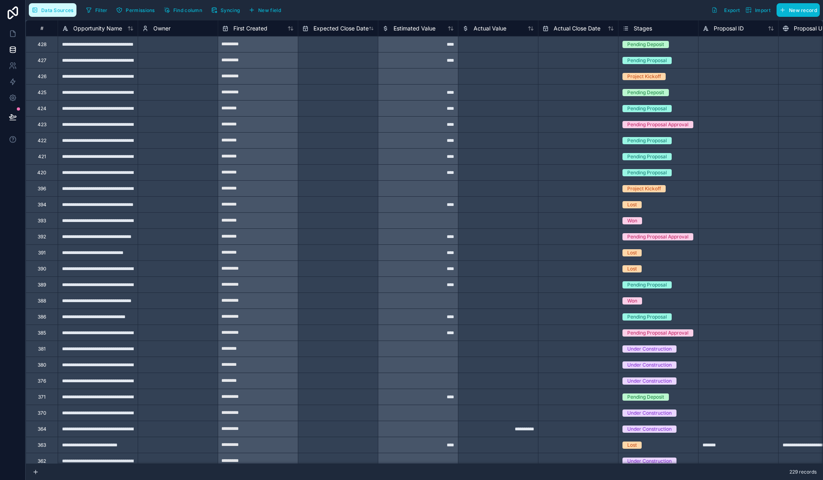
click at [50, 8] on span "Data Sources" at bounding box center [57, 10] width 32 height 6
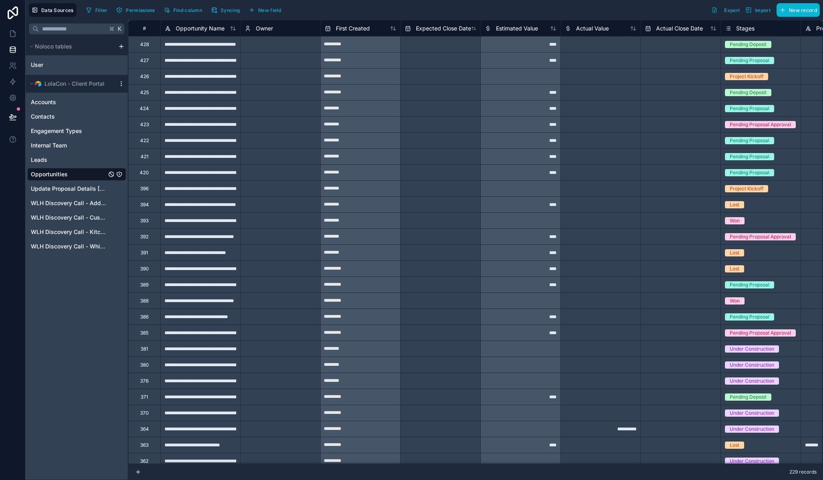
click at [120, 82] on icon "scrollable content" at bounding box center [121, 83] width 6 height 6
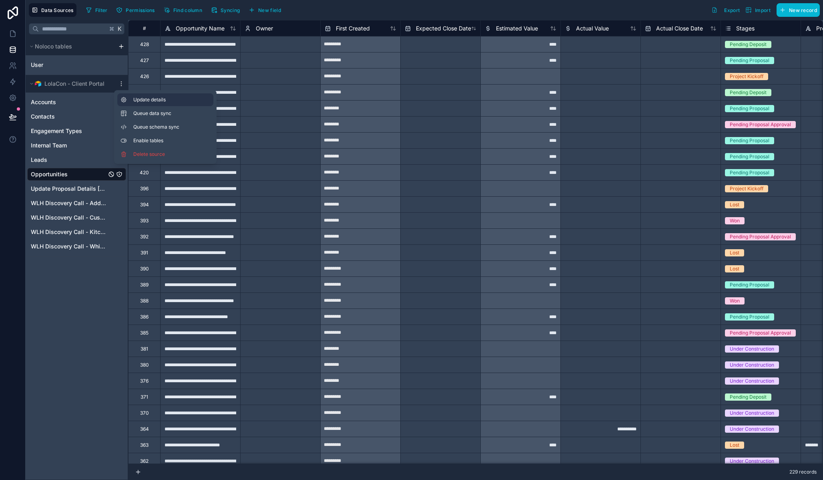
click at [133, 102] on button "Update details" at bounding box center [165, 99] width 96 height 13
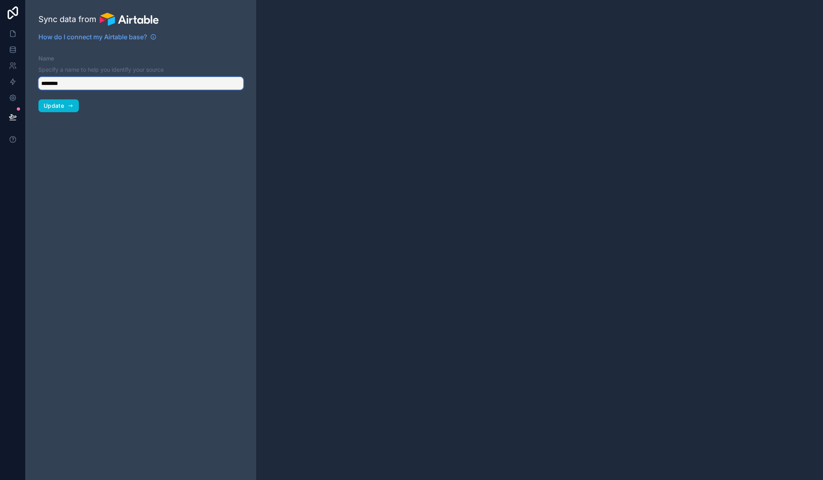
click at [112, 83] on input "********" at bounding box center [140, 83] width 205 height 13
click at [372, 75] on div at bounding box center [539, 240] width 567 height 480
type input "**********"
click at [13, 45] on link at bounding box center [12, 50] width 25 height 16
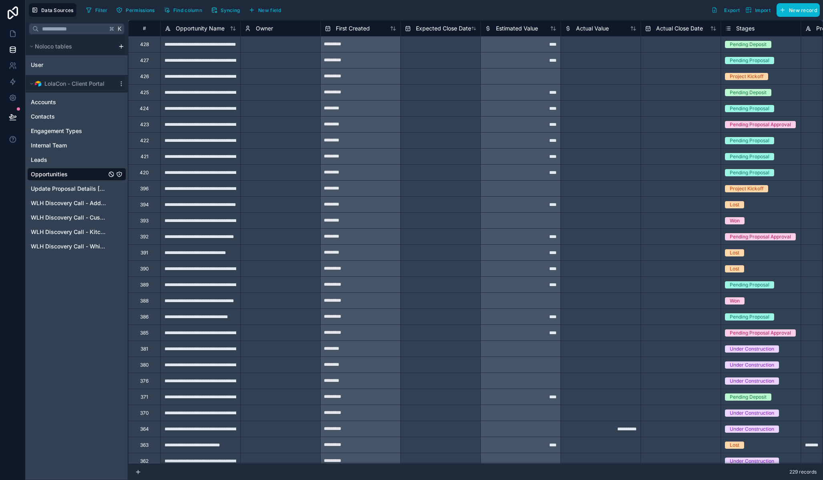
click at [84, 297] on div "K Noloco tables User LolaCon - Client Portal Accounts Contacts Engagement Types…" at bounding box center [77, 250] width 102 height 460
click at [79, 188] on span "Update Proposal Details [DO NOT UPDATE OR DELETE]" at bounding box center [69, 189] width 76 height 8
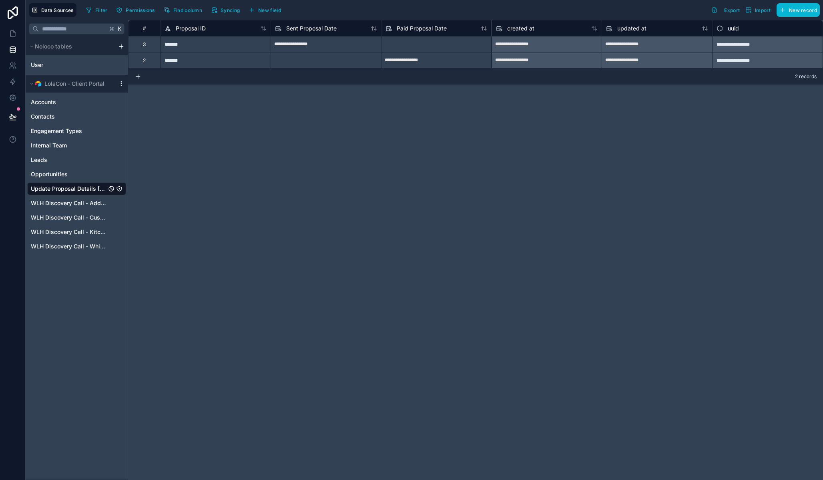
click at [119, 84] on icon "scrollable content" at bounding box center [121, 83] width 6 height 6
click at [167, 137] on span "Enable tables" at bounding box center [171, 140] width 77 height 6
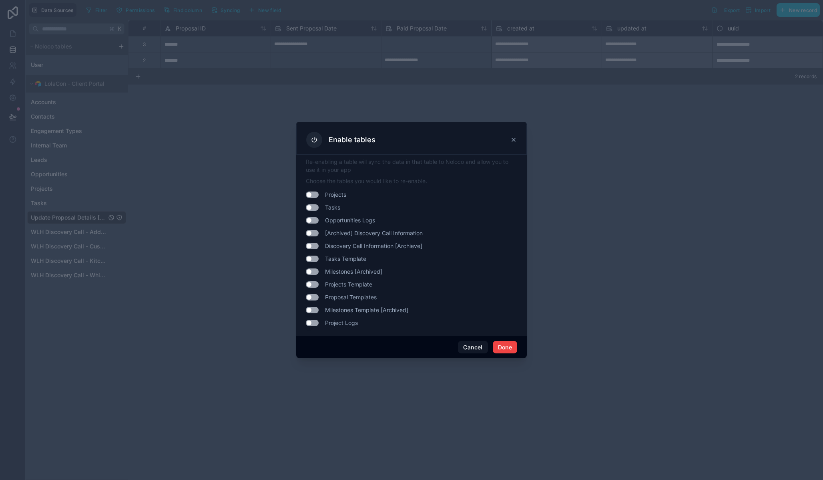
click at [512, 138] on icon at bounding box center [513, 140] width 6 height 6
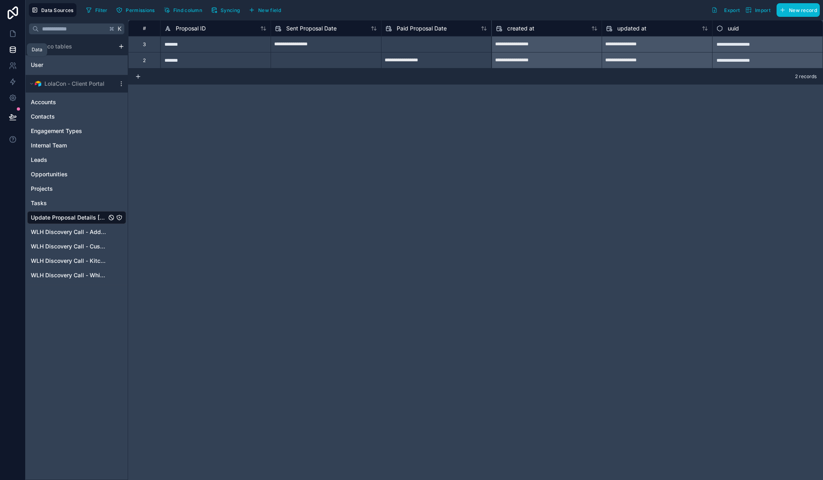
click at [13, 50] on icon at bounding box center [13, 50] width 8 height 8
click at [16, 32] on icon at bounding box center [13, 34] width 8 height 8
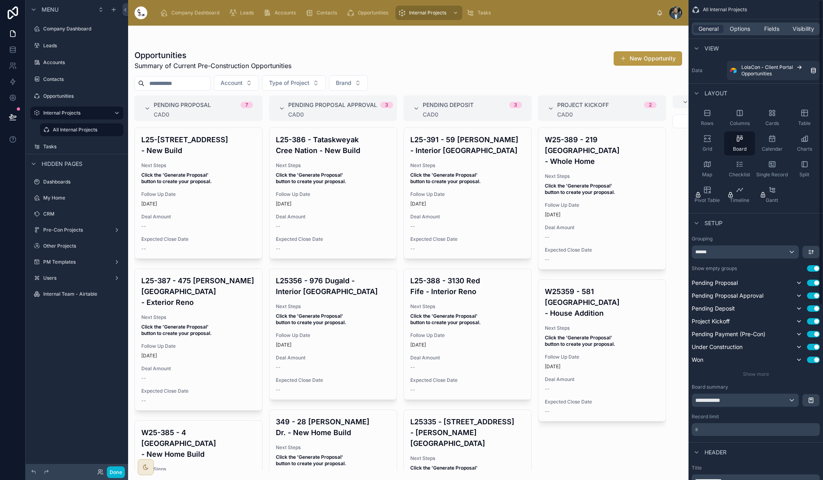
click at [700, 70] on label "Data" at bounding box center [708, 70] width 32 height 6
click at [708, 72] on label "Data" at bounding box center [708, 70] width 32 height 6
click at [550, 77] on div at bounding box center [408, 253] width 560 height 454
click at [742, 26] on span "Options" at bounding box center [740, 29] width 20 height 8
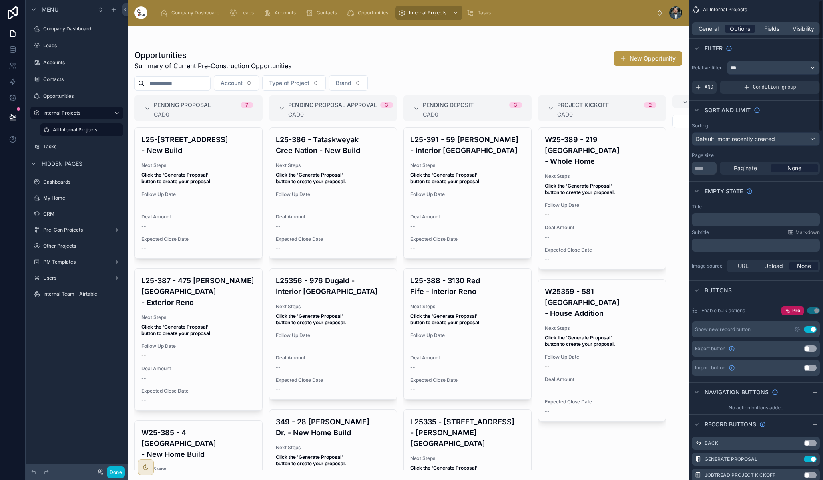
click at [742, 29] on span "Options" at bounding box center [740, 29] width 20 height 8
click at [770, 28] on span "Fields" at bounding box center [771, 29] width 15 height 8
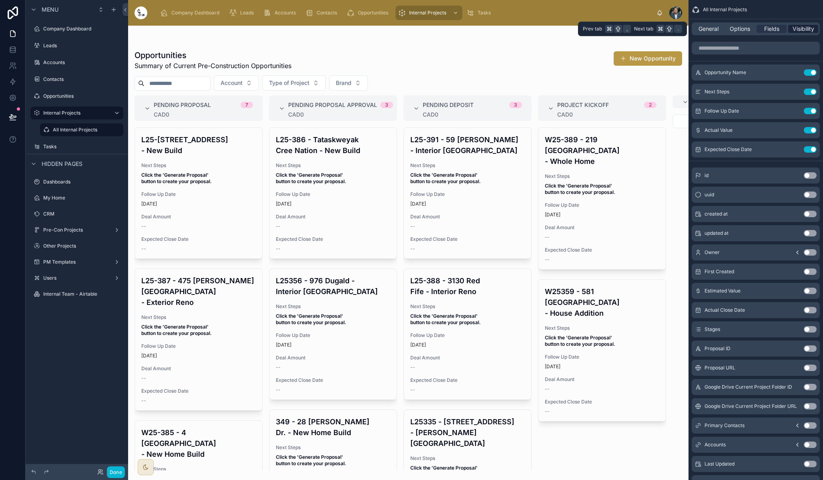
click at [800, 27] on span "Visibility" at bounding box center [804, 29] width 22 height 8
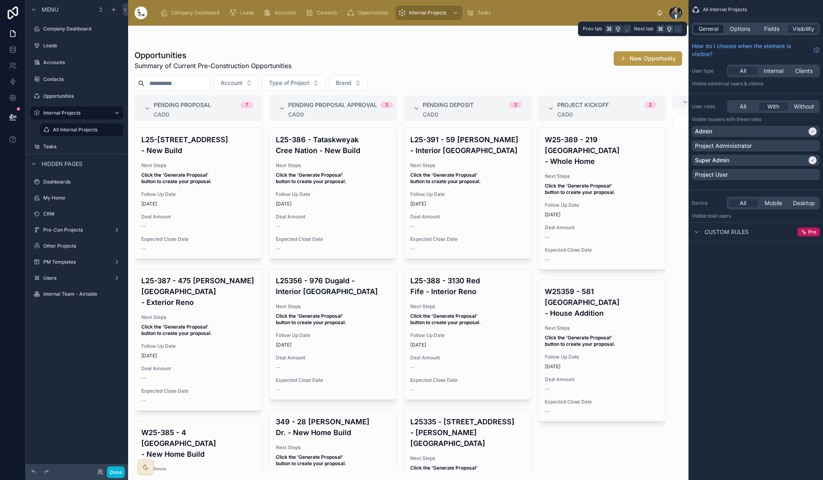
click at [712, 30] on span "General" at bounding box center [709, 29] width 20 height 8
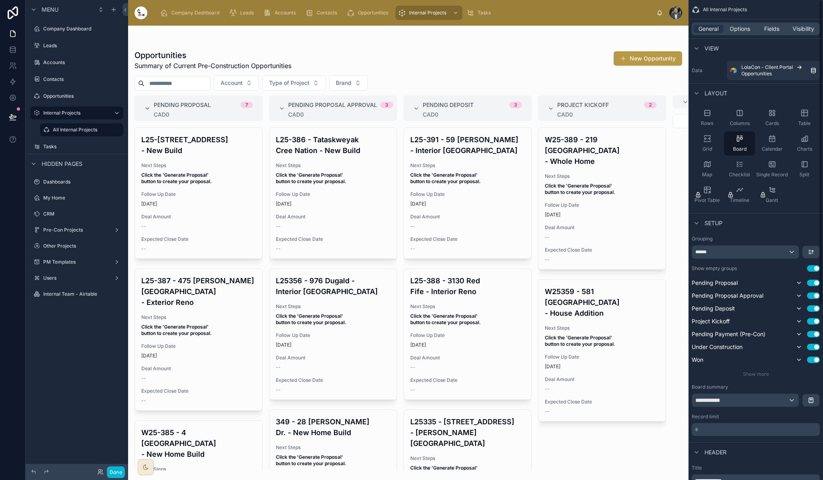
click at [697, 73] on label "Data" at bounding box center [708, 70] width 32 height 6
click at [698, 67] on label "Data" at bounding box center [708, 70] width 32 height 6
click at [113, 10] on icon "scrollable content" at bounding box center [114, 10] width 4 height 0
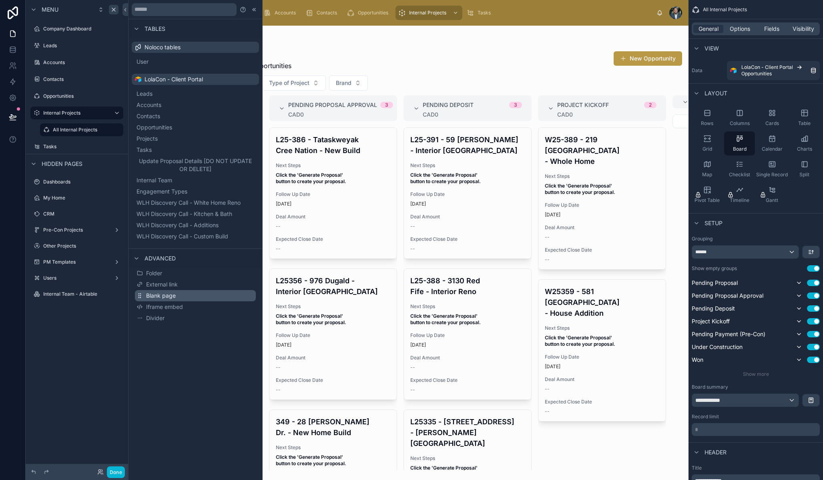
click at [175, 294] on span "Blank page" at bounding box center [161, 295] width 30 height 8
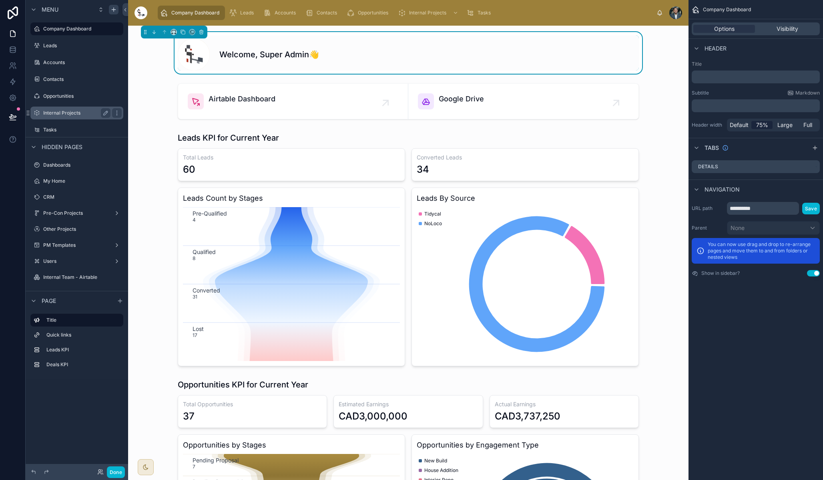
click at [84, 113] on label "Internal Projects" at bounding box center [75, 113] width 64 height 6
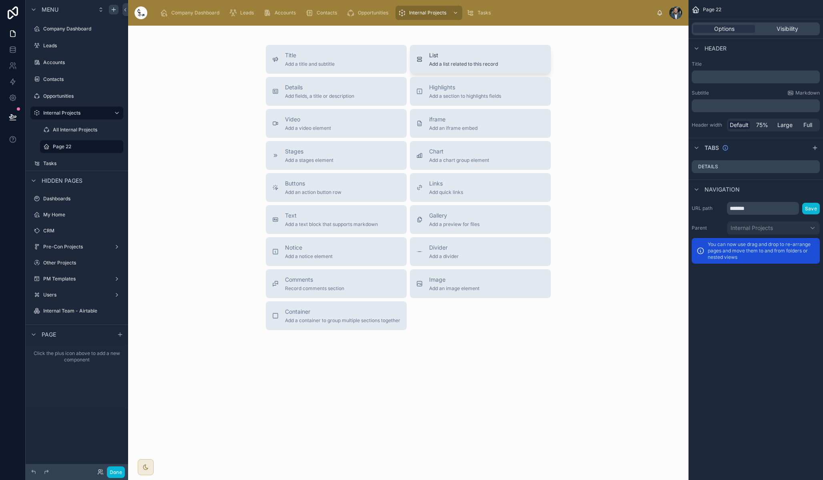
click at [464, 58] on span "List" at bounding box center [463, 55] width 69 height 8
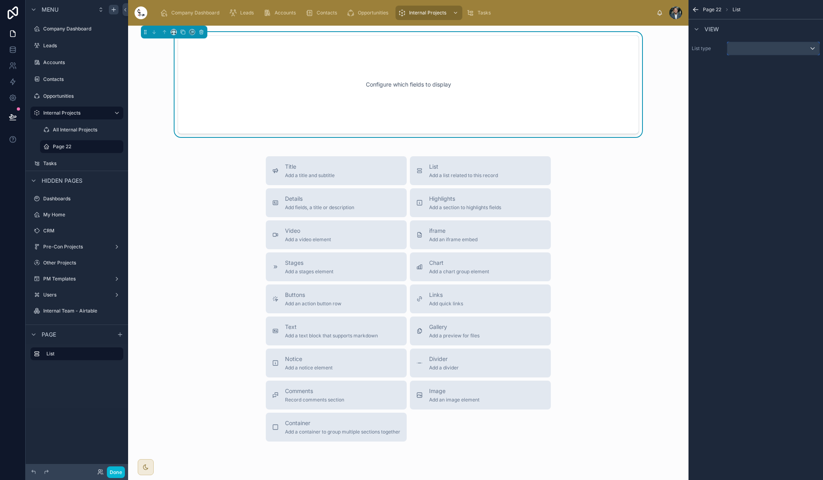
click at [767, 46] on div "scrollable content" at bounding box center [773, 48] width 92 height 13
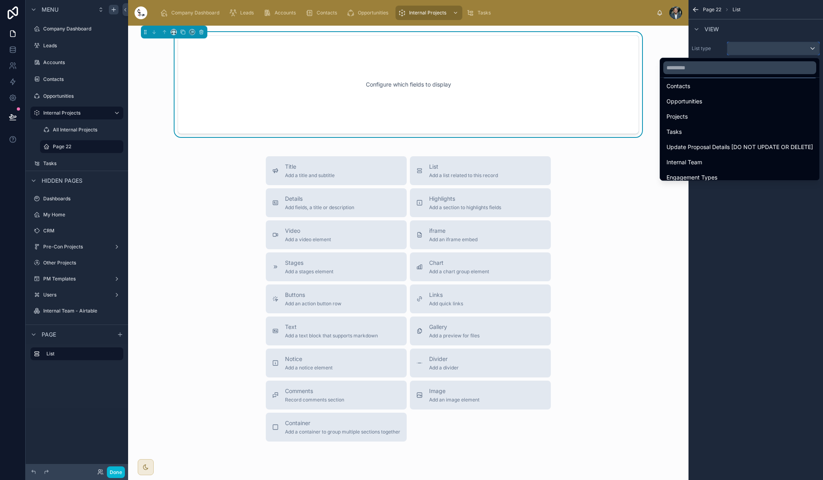
scroll to position [77, 0]
click at [718, 111] on div "Projects" at bounding box center [740, 115] width 147 height 10
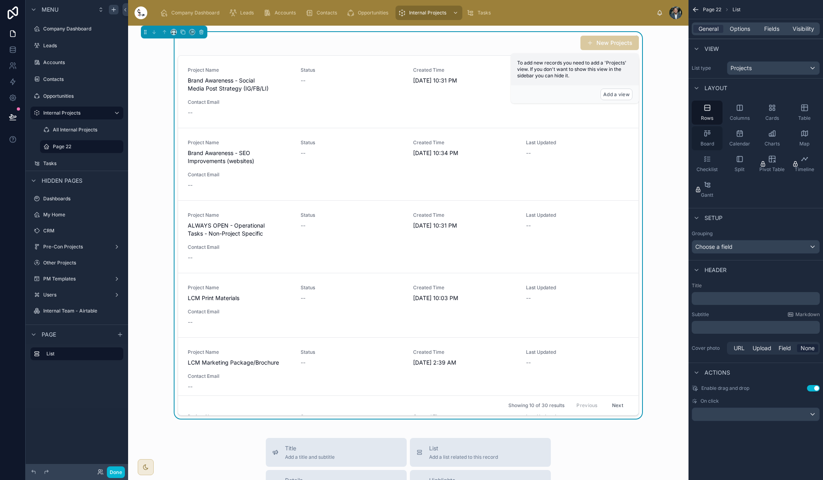
click at [703, 140] on div "Board" at bounding box center [707, 138] width 31 height 24
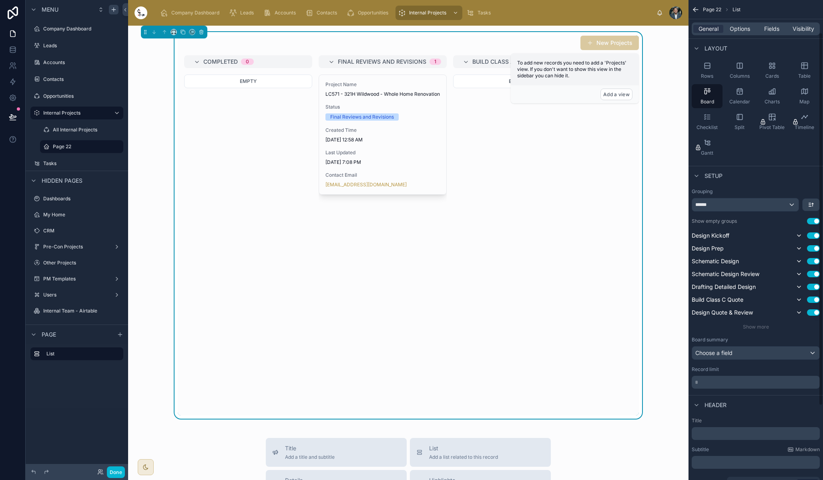
scroll to position [43, 0]
click at [745, 201] on div "******" at bounding box center [745, 203] width 106 height 13
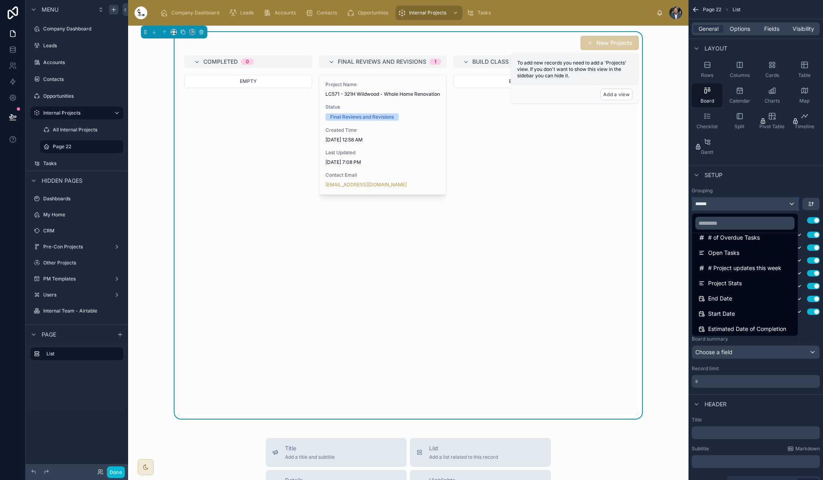
scroll to position [227, 0]
click at [731, 281] on span "Project Stats" at bounding box center [725, 279] width 34 height 10
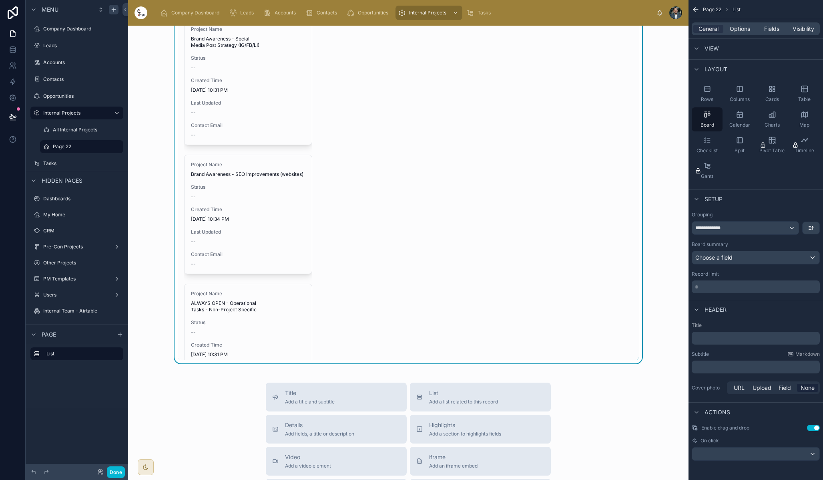
scroll to position [0, 0]
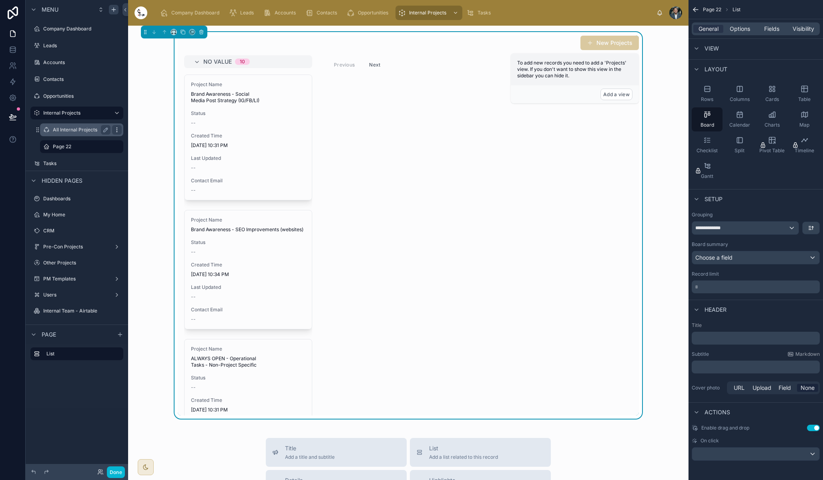
click at [119, 129] on icon "scrollable content" at bounding box center [117, 130] width 6 height 6
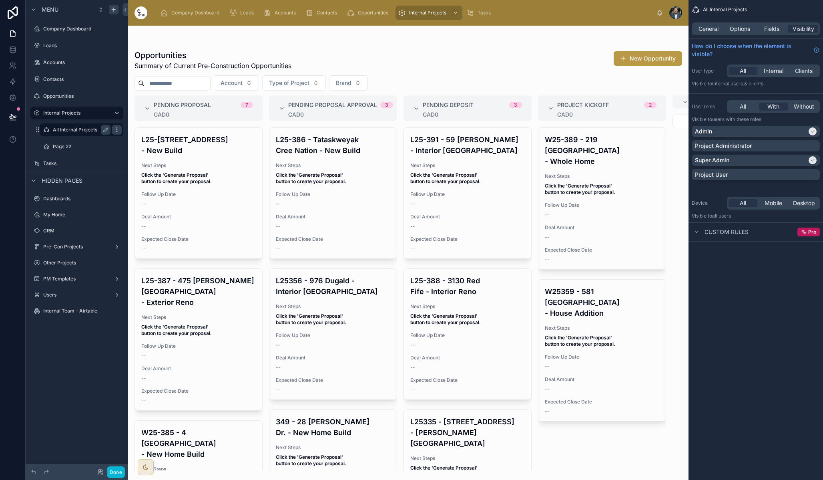
click at [118, 129] on icon "scrollable content" at bounding box center [117, 130] width 6 height 6
click at [137, 135] on icon at bounding box center [136, 135] width 6 height 6
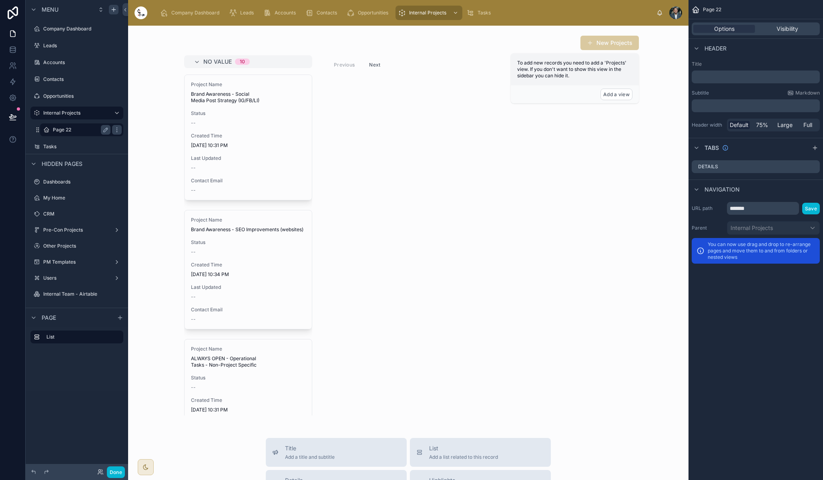
click at [79, 129] on label "Page 22" at bounding box center [80, 130] width 54 height 6
